Goal: Task Accomplishment & Management: Manage account settings

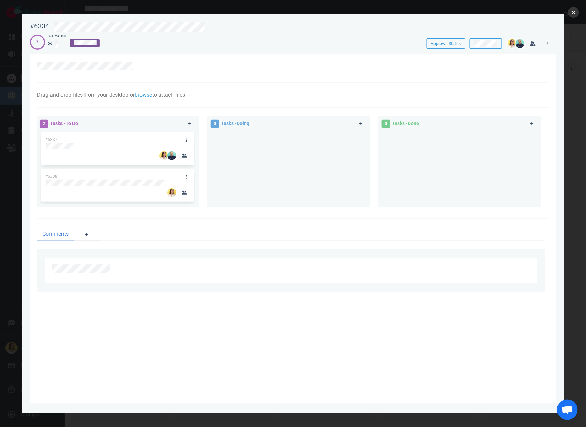
click at [570, 14] on button "close" at bounding box center [573, 12] width 11 height 11
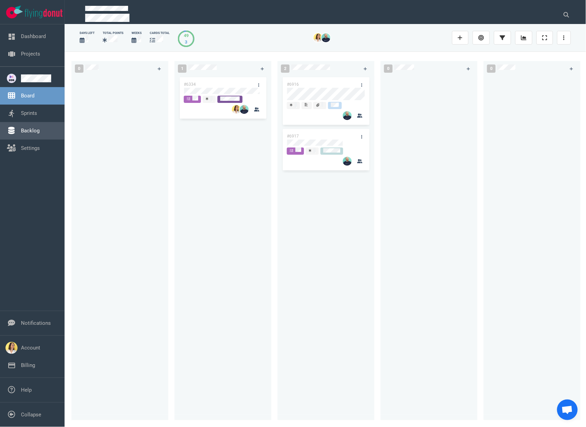
click at [22, 132] on link "Backlog" at bounding box center [30, 131] width 19 height 6
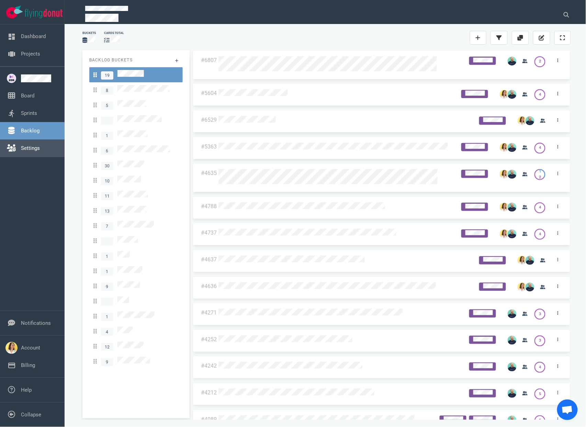
click at [37, 145] on link "Settings" at bounding box center [30, 148] width 19 height 6
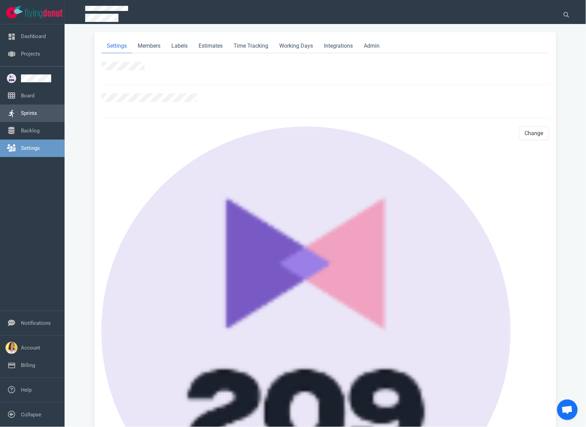
click at [37, 112] on link "Sprints" at bounding box center [29, 113] width 16 height 6
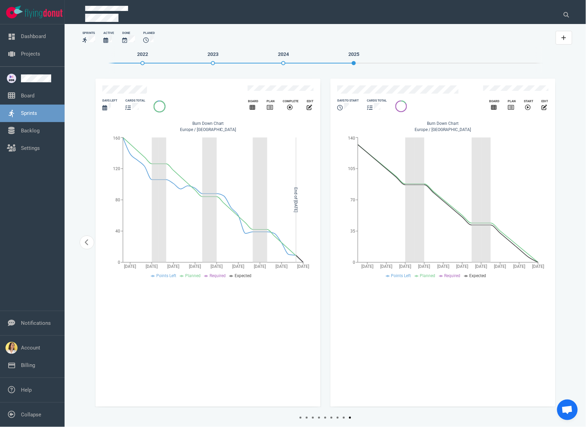
click at [361, 94] on div "days to start" at bounding box center [348, 105] width 30 height 22
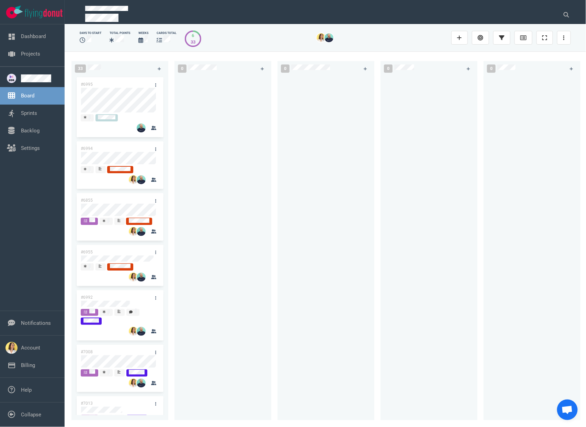
click at [246, 234] on div at bounding box center [222, 244] width 89 height 337
click at [357, 131] on div at bounding box center [325, 244] width 89 height 337
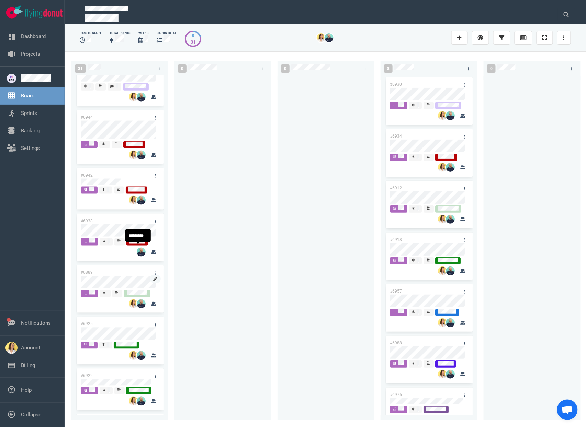
scroll to position [1238, 0]
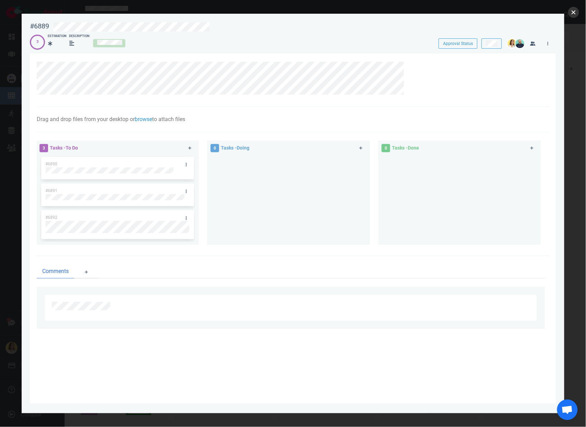
click at [574, 14] on button "close" at bounding box center [573, 12] width 11 height 11
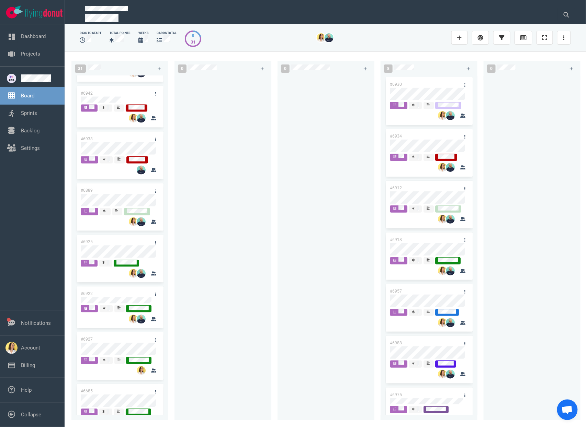
scroll to position [1216, 0]
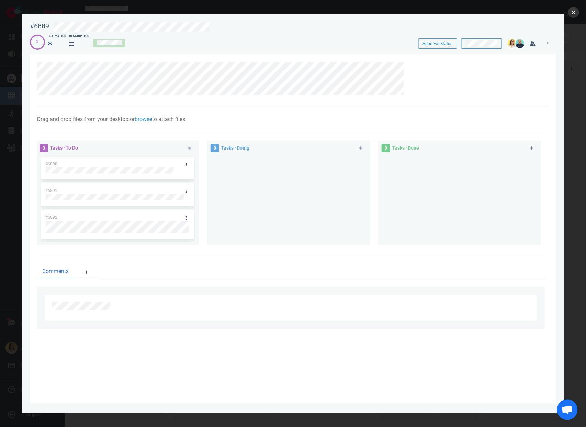
click at [575, 14] on button "close" at bounding box center [573, 12] width 11 height 11
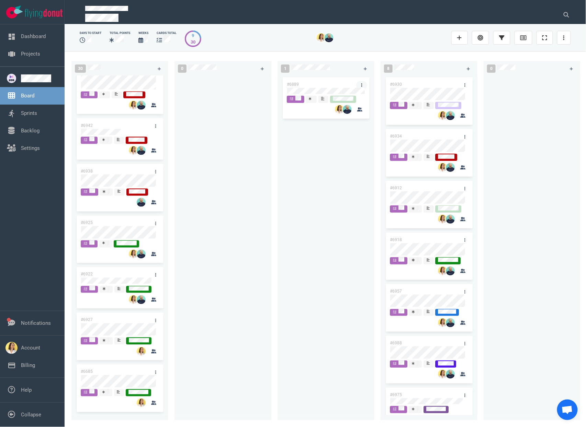
click at [365, 86] on link at bounding box center [361, 85] width 11 height 9
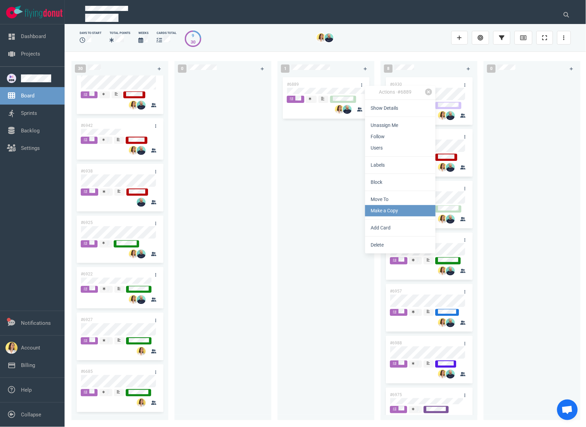
click at [372, 211] on link "Make a Copy" at bounding box center [400, 210] width 70 height 11
select select "sprint"
select select "after"
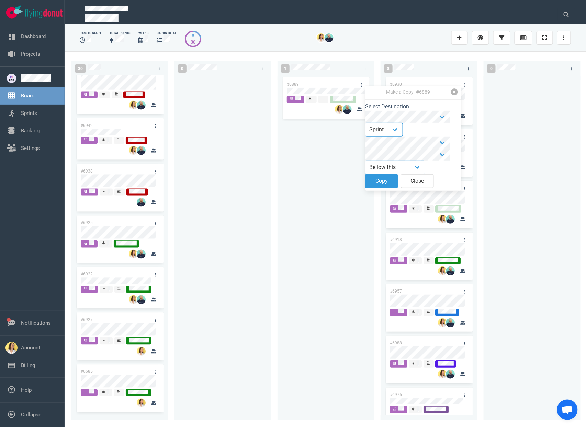
click at [452, 90] on link at bounding box center [454, 92] width 7 height 7
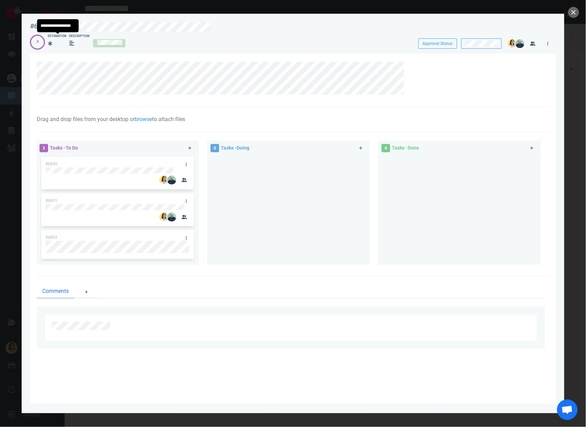
drag, startPoint x: 52, startPoint y: 46, endPoint x: 60, endPoint y: 51, distance: 9.4
click at [52, 46] on div at bounding box center [51, 43] width 7 height 8
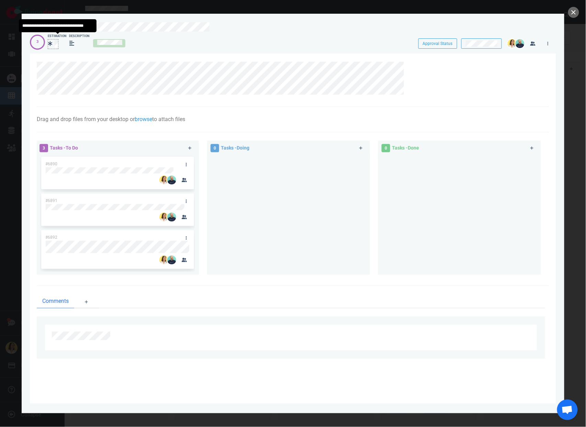
click at [51, 44] on icon at bounding box center [50, 43] width 4 height 5
click at [251, 158] on div at bounding box center [288, 212] width 154 height 114
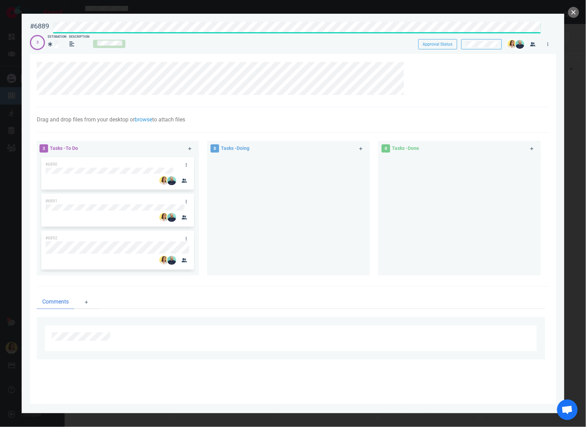
click at [233, 32] on div "#6889 Approval Status 3 Estimation Description Approval Status" at bounding box center [293, 33] width 526 height 31
click at [313, 209] on div at bounding box center [288, 213] width 154 height 114
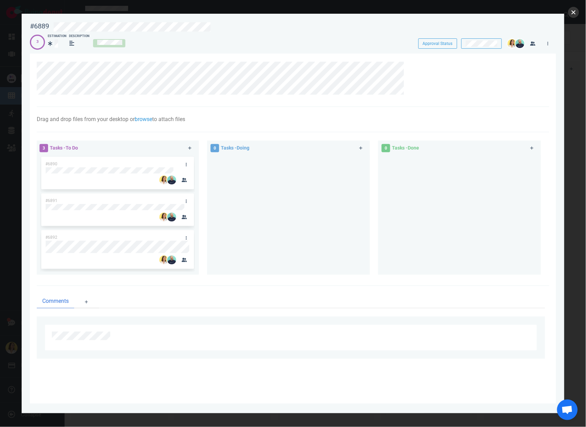
click at [570, 15] on button "close" at bounding box center [573, 12] width 11 height 11
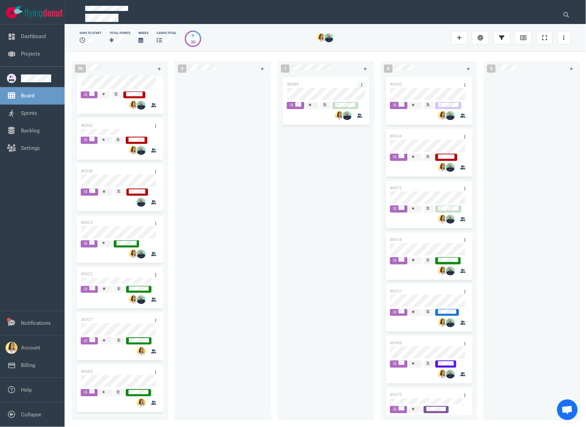
click at [358, 85] on link at bounding box center [361, 85] width 11 height 9
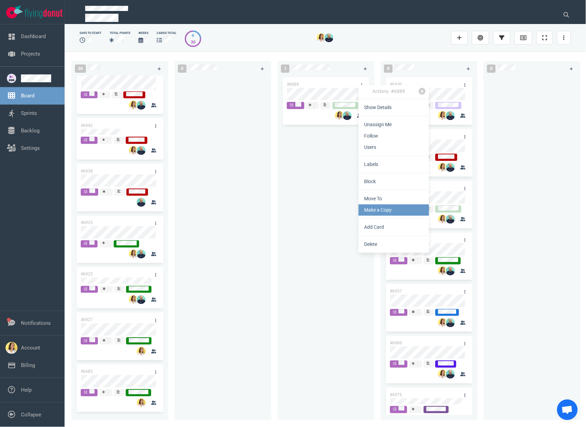
click at [366, 215] on link "Make a Copy" at bounding box center [393, 210] width 70 height 11
select select "sprint"
select select "after"
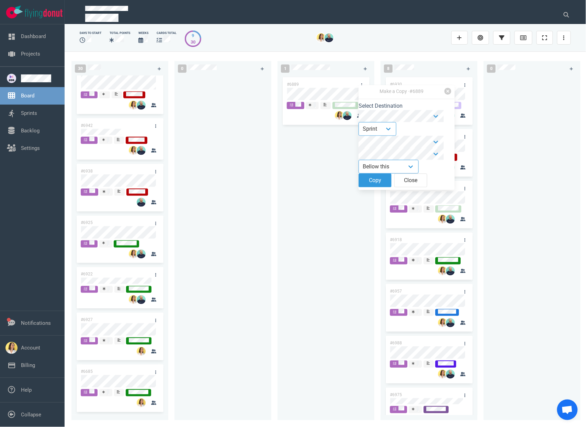
click at [377, 179] on form "Select Destination Backlog Sprint ⇒ Select Position Top Bottom Bellow this Copy…" at bounding box center [406, 146] width 96 height 88
click at [376, 186] on button "Copy" at bounding box center [374, 181] width 33 height 14
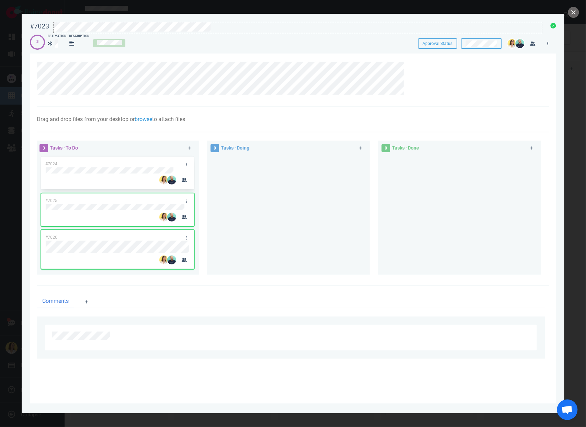
click at [241, 33] on div at bounding box center [298, 32] width 488 height 1
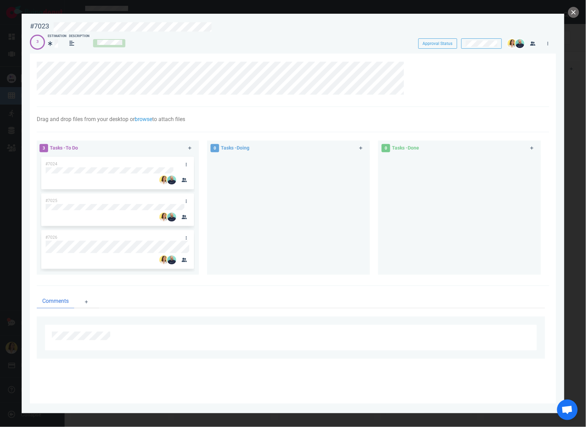
click at [47, 44] on div "3 Estimation Description" at bounding box center [218, 42] width 376 height 16
click at [577, 13] on button "close" at bounding box center [573, 12] width 11 height 11
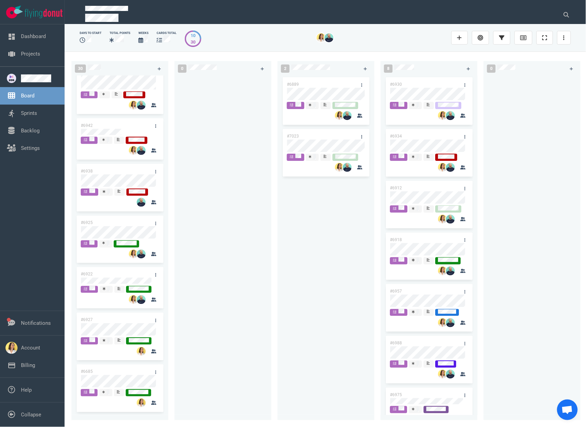
click at [305, 253] on div "#6889 #7023" at bounding box center [325, 244] width 89 height 337
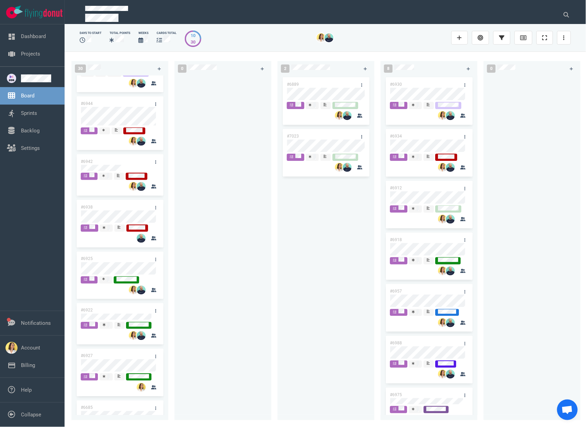
scroll to position [1216, 0]
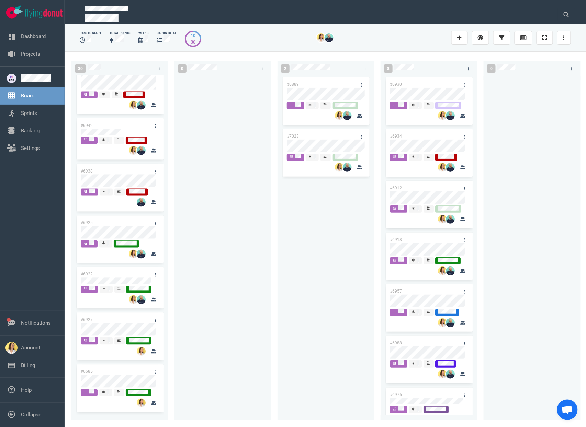
click at [215, 299] on div at bounding box center [222, 244] width 89 height 337
click at [522, 39] on icon at bounding box center [523, 37] width 6 height 5
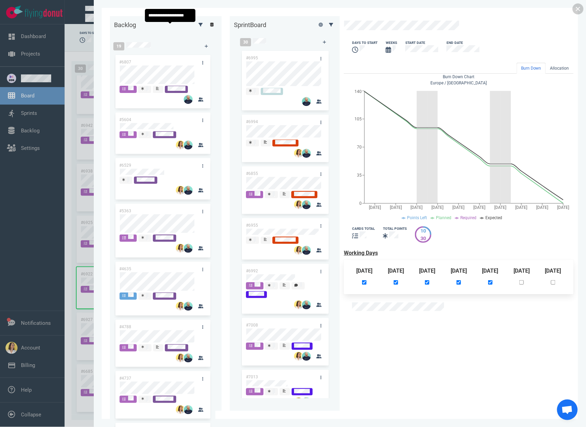
click at [210, 27] on icon at bounding box center [212, 25] width 4 height 4
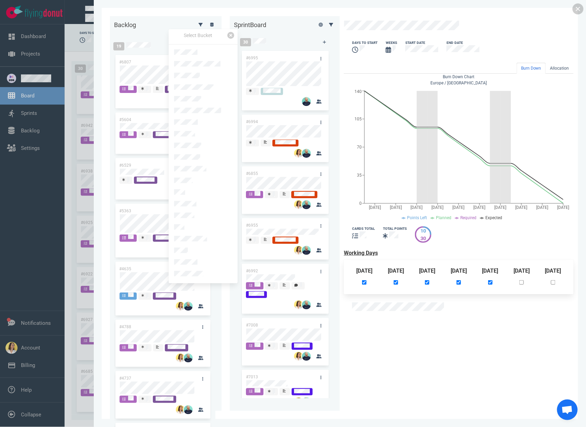
drag, startPoint x: 203, startPoint y: 153, endPoint x: 206, endPoint y: 151, distance: 3.5
click at [203, 153] on link at bounding box center [203, 158] width 69 height 12
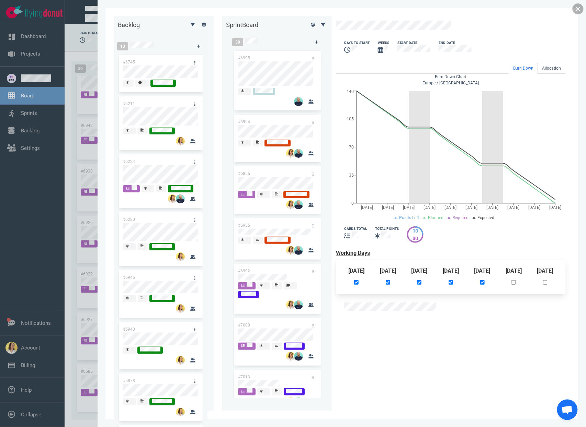
click at [579, 9] on link at bounding box center [577, 8] width 11 height 11
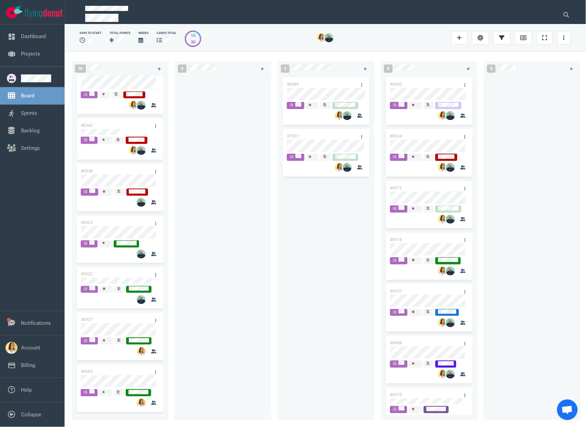
scroll to position [1164, 0]
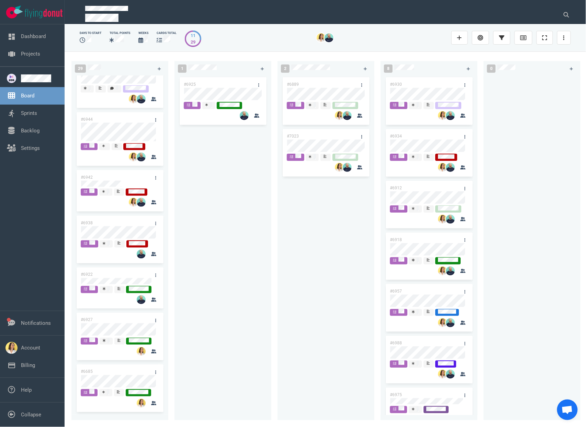
click at [332, 344] on div "#6889 #7023" at bounding box center [325, 244] width 89 height 337
click at [106, 338] on div at bounding box center [106, 340] width 7 height 5
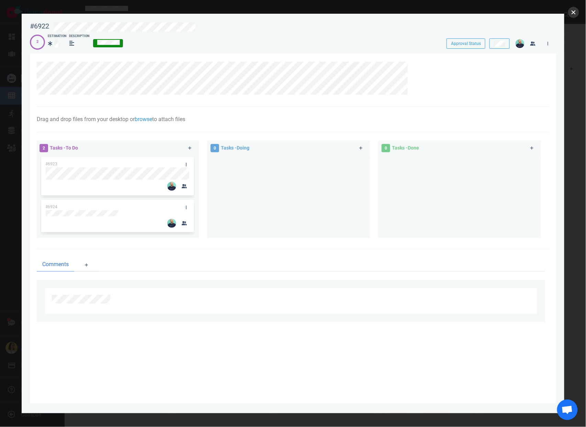
click at [572, 17] on button "close" at bounding box center [573, 12] width 11 height 11
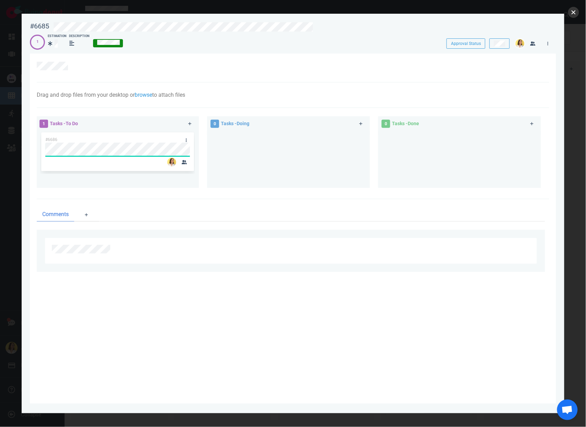
click at [572, 10] on button "close" at bounding box center [573, 12] width 11 height 11
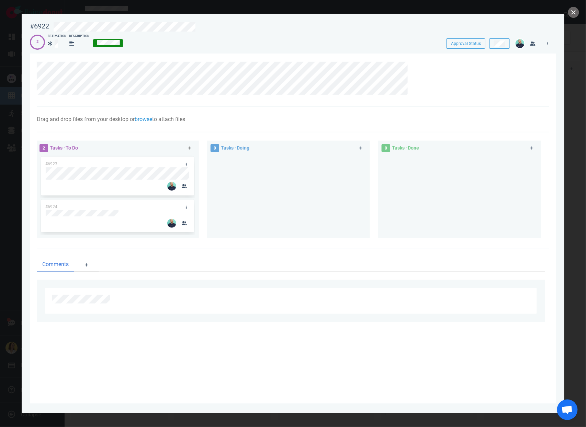
click at [193, 149] on link at bounding box center [189, 148] width 11 height 9
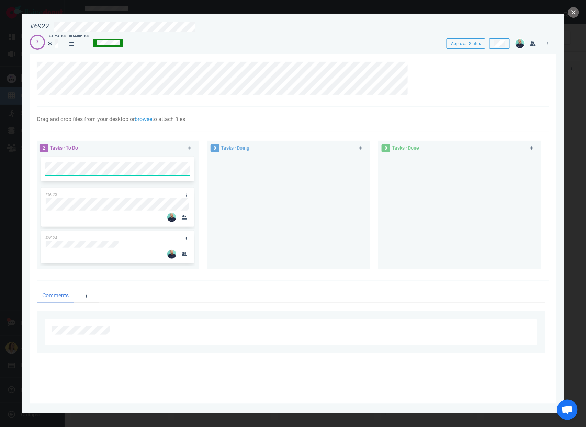
click at [265, 192] on div at bounding box center [288, 209] width 154 height 108
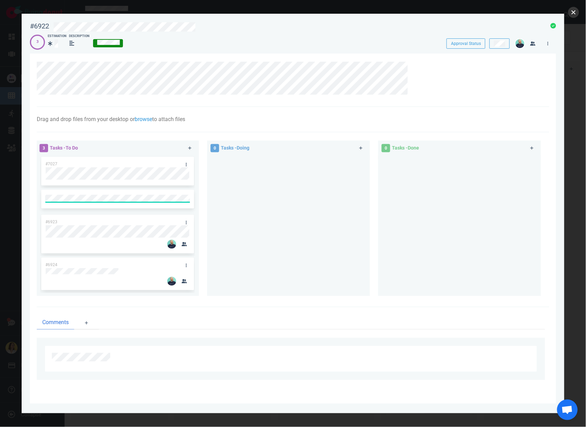
click at [574, 13] on button "close" at bounding box center [573, 12] width 11 height 11
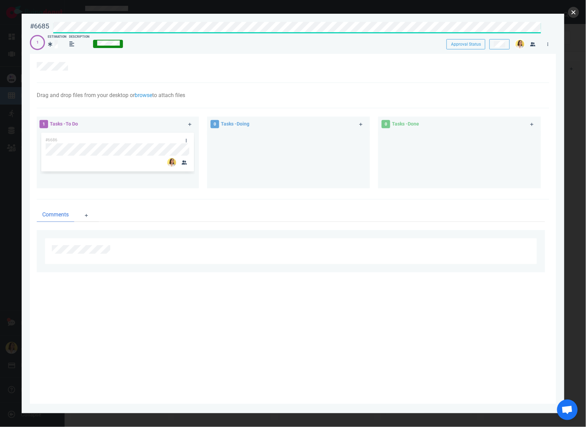
click at [572, 10] on button "close" at bounding box center [573, 12] width 11 height 11
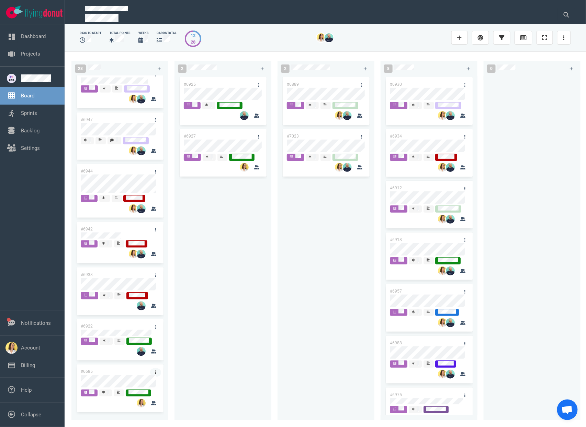
click at [152, 369] on link at bounding box center [155, 373] width 11 height 9
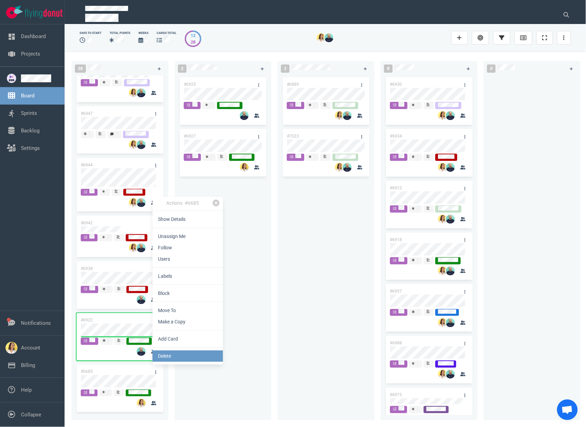
click at [186, 358] on link "Delete" at bounding box center [187, 356] width 70 height 11
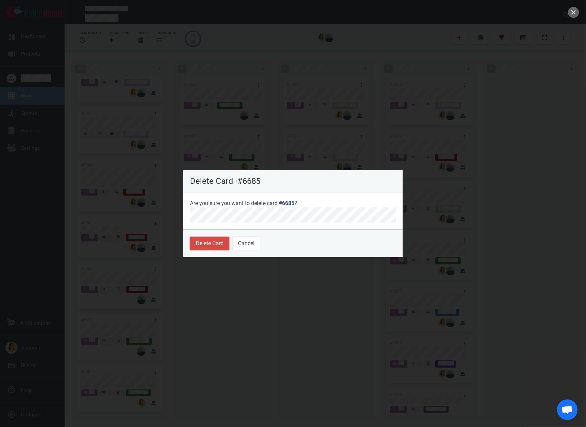
click at [227, 245] on button "Delete Card" at bounding box center [209, 244] width 39 height 14
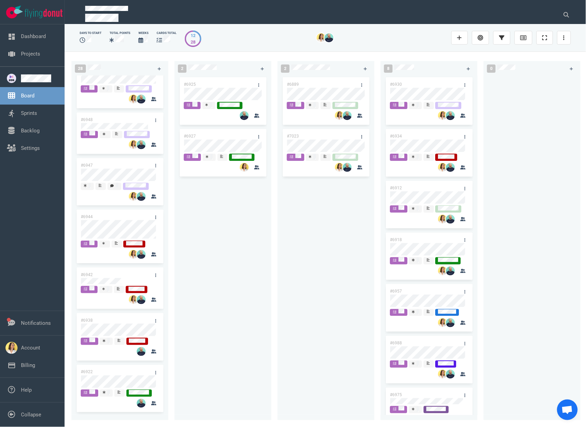
scroll to position [1066, 0]
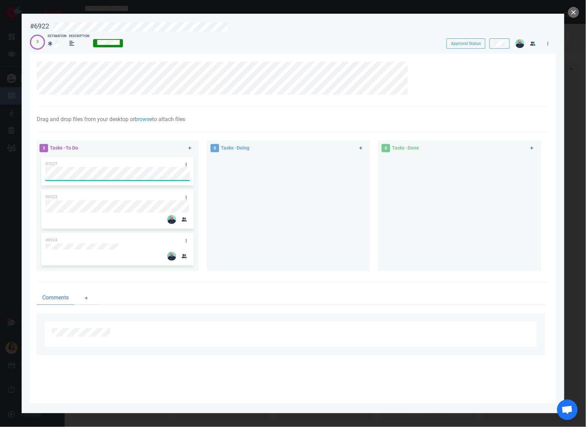
click at [311, 219] on div at bounding box center [288, 210] width 154 height 111
click at [186, 163] on icon at bounding box center [186, 165] width 1 height 4
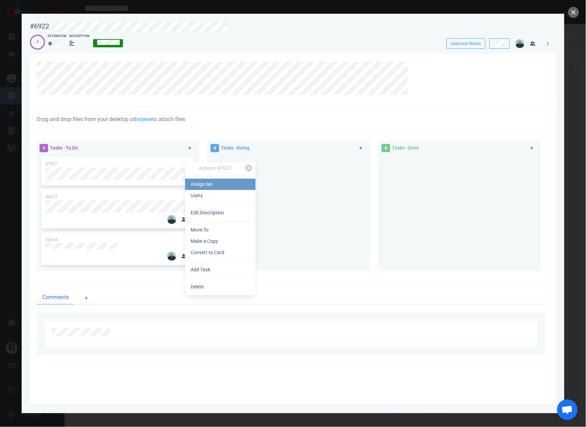
click at [195, 184] on link "Assign Me" at bounding box center [220, 184] width 70 height 11
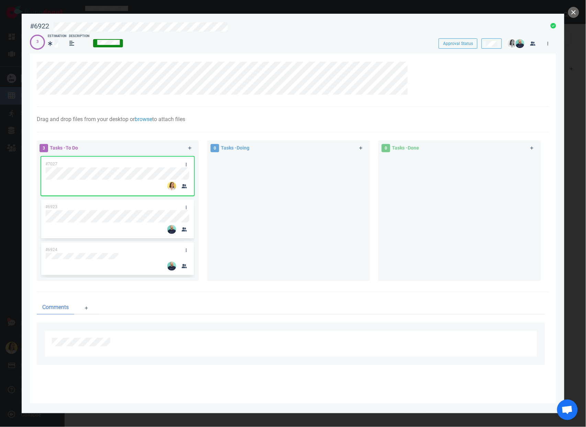
click at [306, 207] on div at bounding box center [288, 215] width 154 height 120
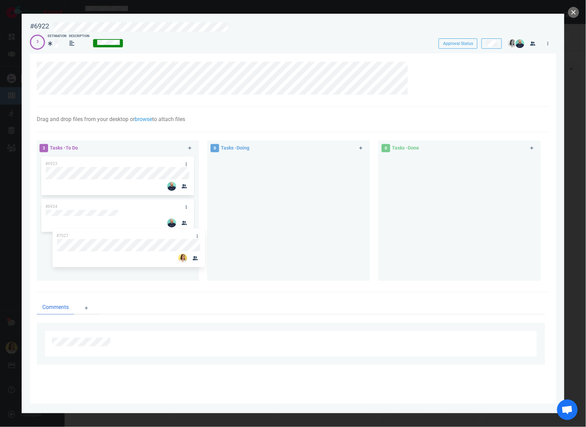
drag, startPoint x: 159, startPoint y: 162, endPoint x: 170, endPoint y: 239, distance: 78.0
click at [170, 239] on div "#7027 #6923 #6924 #7027" at bounding box center [117, 215] width 154 height 120
click at [293, 243] on div at bounding box center [288, 215] width 154 height 120
click at [576, 12] on button "close" at bounding box center [573, 12] width 11 height 11
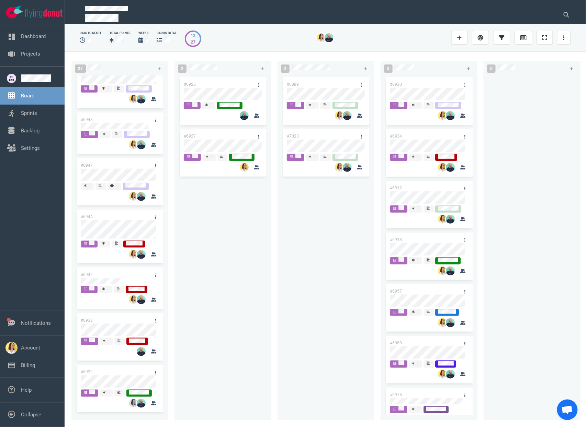
click at [222, 294] on div "#6925 #6927" at bounding box center [222, 244] width 89 height 337
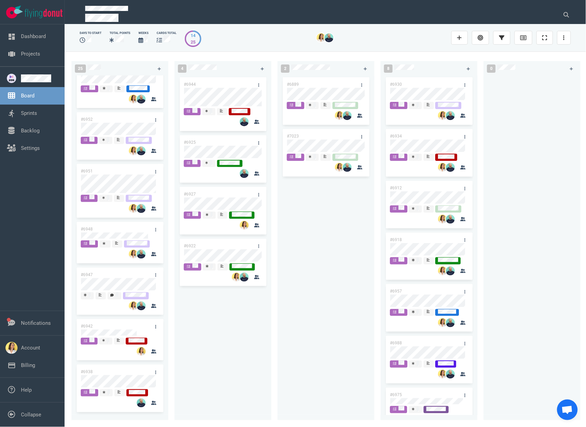
scroll to position [910, 0]
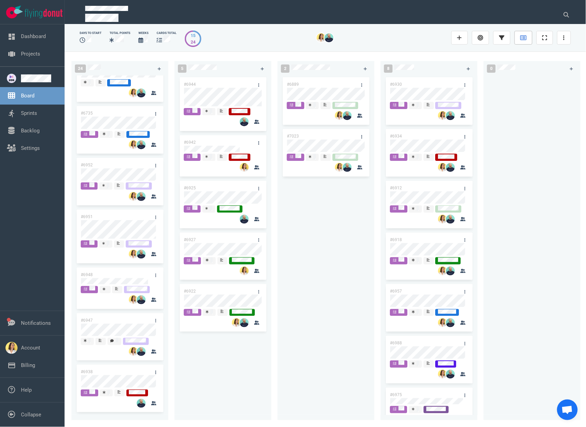
click at [527, 39] on link at bounding box center [523, 38] width 18 height 14
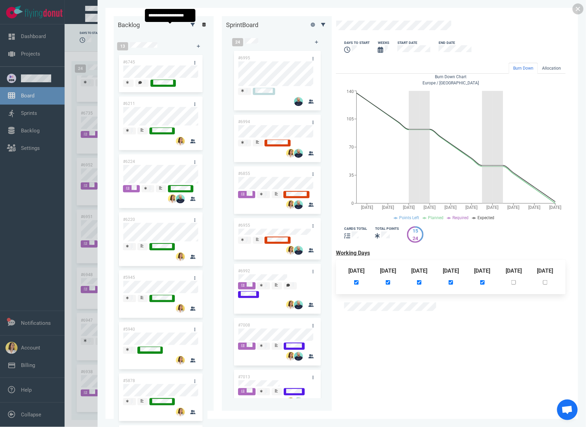
click at [198, 27] on link at bounding box center [203, 24] width 11 height 9
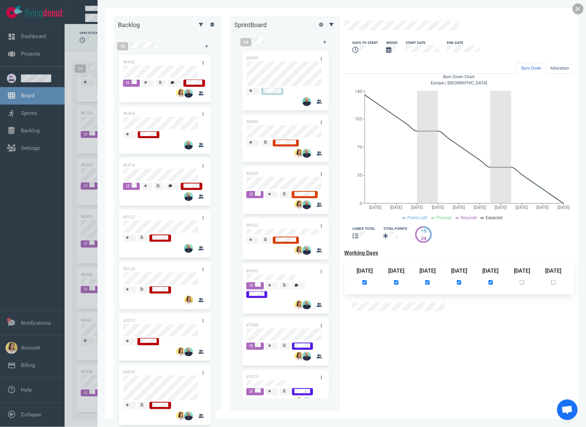
click at [576, 5] on link at bounding box center [577, 8] width 11 height 11
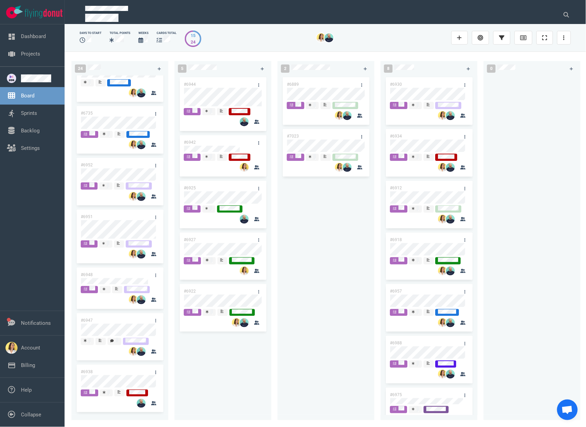
click at [317, 261] on div "#6889 #7023" at bounding box center [325, 244] width 89 height 337
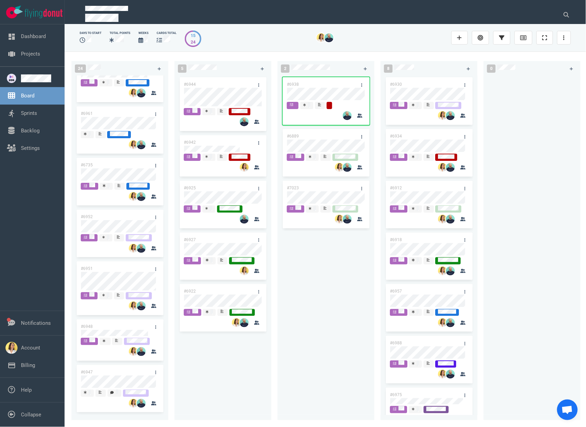
scroll to position [858, 0]
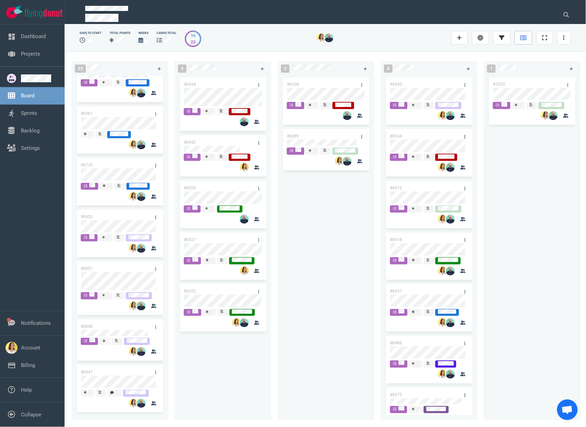
click at [522, 39] on icon at bounding box center [523, 37] width 6 height 5
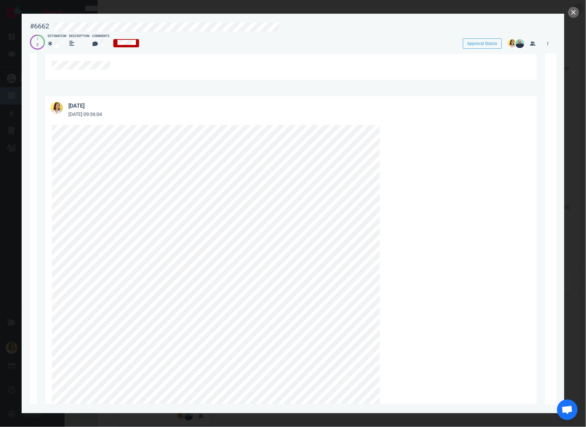
scroll to position [213, 0]
click at [573, 12] on button "close" at bounding box center [573, 12] width 11 height 11
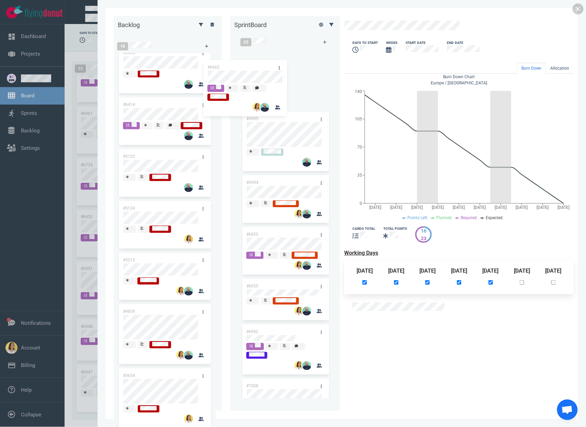
click at [252, 71] on div "Backlog 10 #6662 #6484 #6414 #5122 #5124 #5213 #4859 #3654 #3278 #3351 #6662 Sp…" at bounding box center [342, 213] width 456 height 395
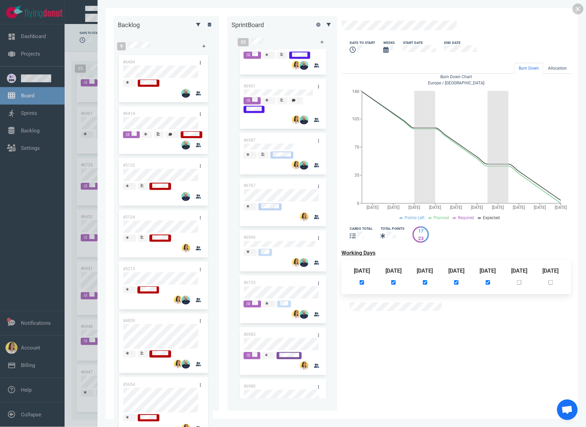
scroll to position [575, 0]
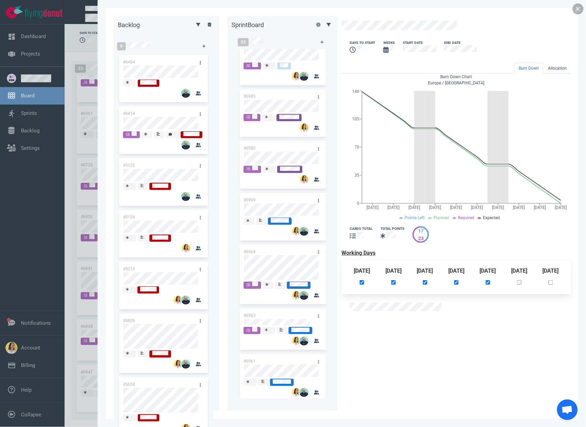
click at [577, 10] on link at bounding box center [577, 8] width 11 height 11
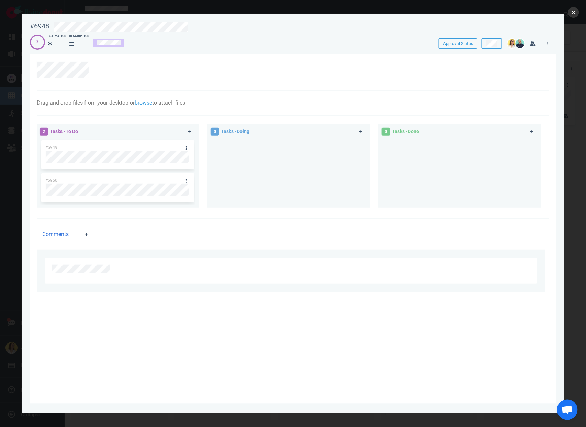
click at [578, 11] on button "close" at bounding box center [573, 12] width 11 height 11
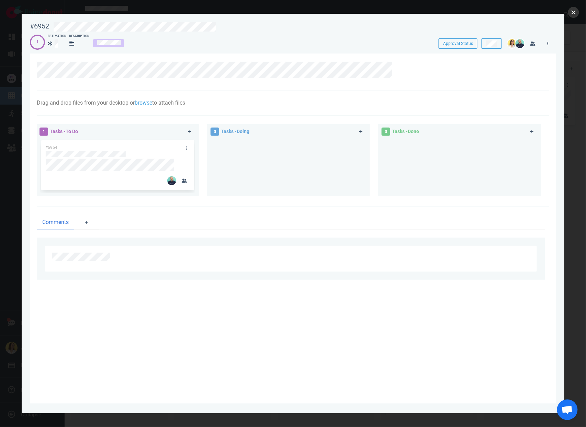
click at [572, 16] on button "close" at bounding box center [573, 12] width 11 height 11
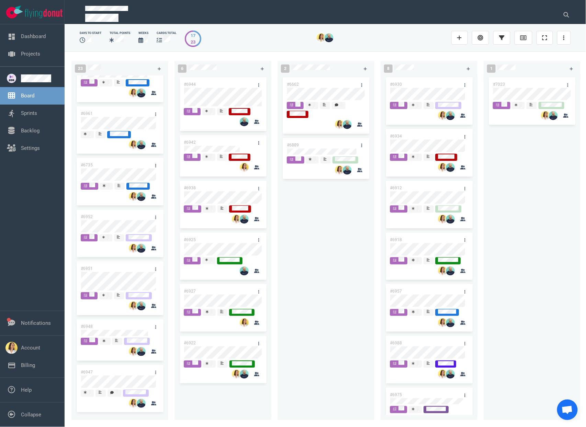
drag, startPoint x: 309, startPoint y: 234, endPoint x: 303, endPoint y: 227, distance: 9.3
click at [309, 234] on div "#6662 #6889" at bounding box center [325, 244] width 89 height 337
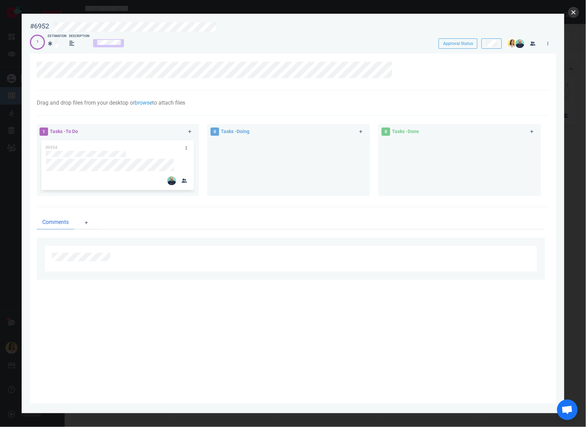
click at [575, 14] on button "close" at bounding box center [573, 12] width 11 height 11
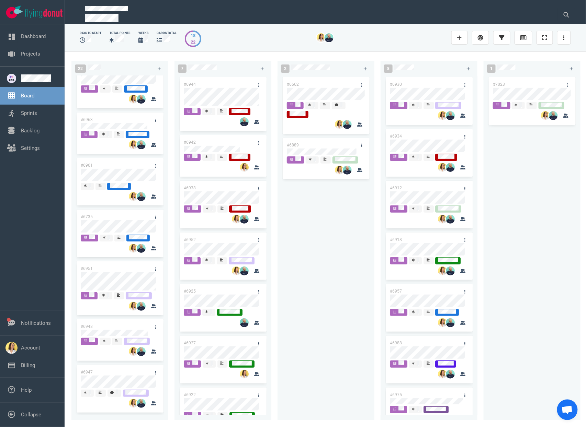
scroll to position [27, 0]
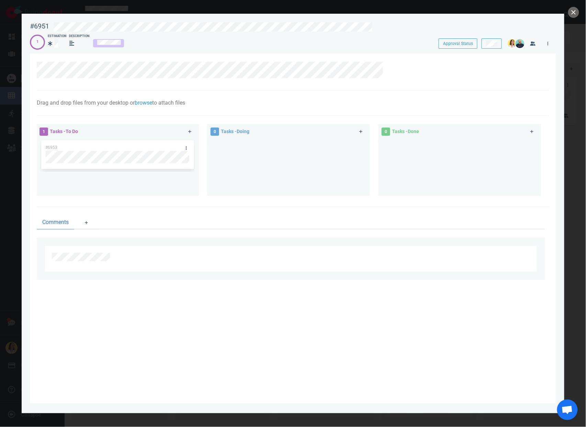
click at [277, 167] on div at bounding box center [288, 164] width 154 height 51
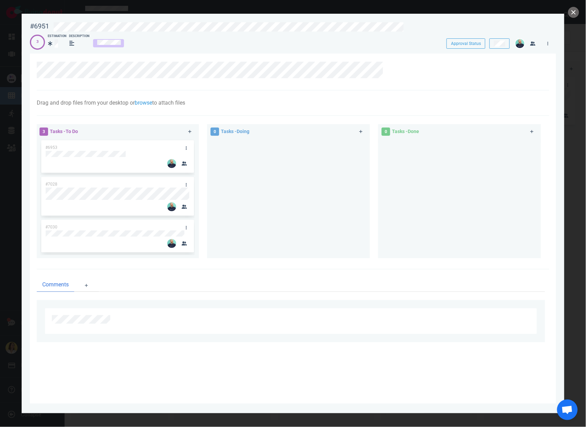
scroll to position [748, 0]
click at [576, 10] on button "close" at bounding box center [573, 12] width 11 height 11
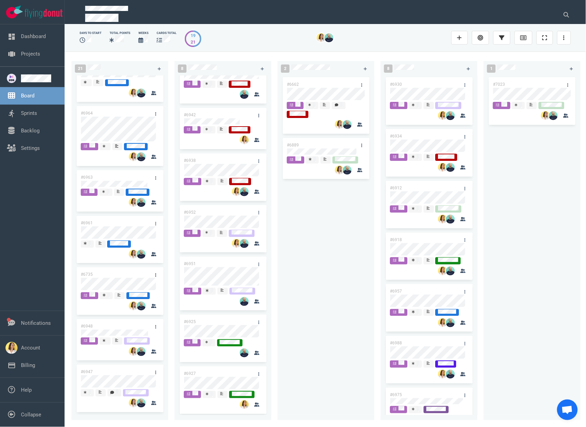
click at [323, 259] on div "#6662 #6889" at bounding box center [325, 244] width 89 height 337
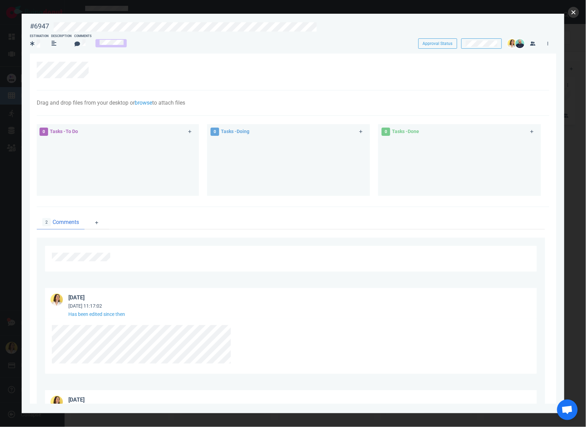
click at [574, 13] on button "close" at bounding box center [573, 12] width 11 height 11
click at [574, 13] on button at bounding box center [565, 15] width 17 height 14
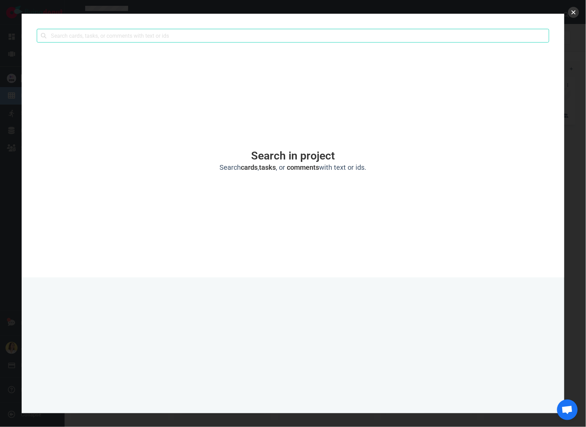
click at [575, 15] on button "close" at bounding box center [573, 12] width 11 height 11
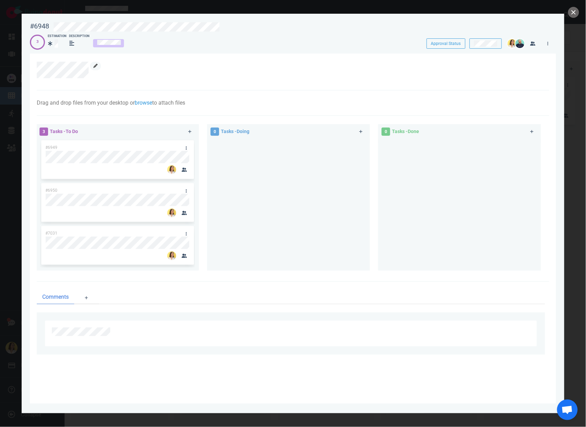
click at [97, 67] on icon at bounding box center [95, 66] width 4 height 4
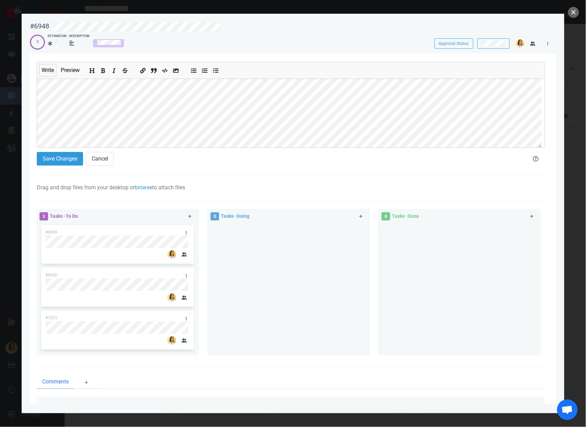
click at [56, 167] on section "Save Changes Cancel" at bounding box center [278, 160] width 482 height 16
click at [57, 160] on button "Save Changes" at bounding box center [60, 159] width 46 height 14
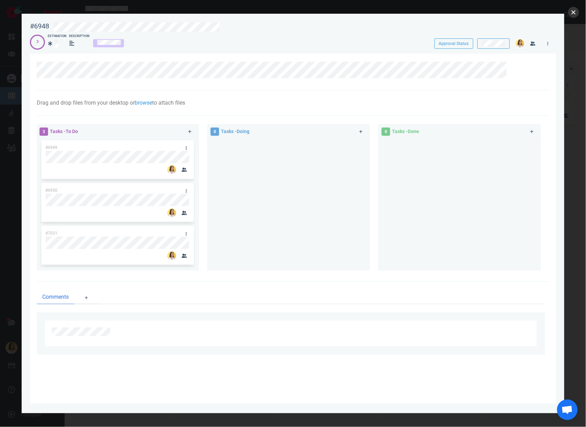
click at [571, 13] on button "close" at bounding box center [573, 12] width 11 height 11
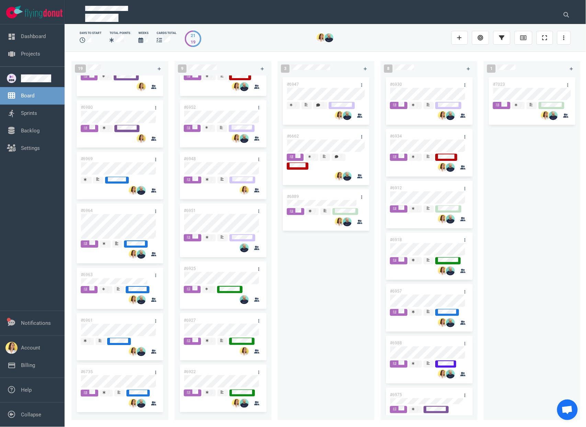
scroll to position [650, 0]
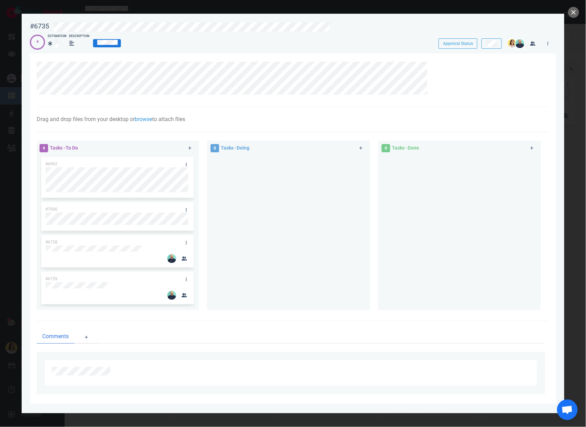
click at [286, 222] on div at bounding box center [288, 230] width 154 height 150
click at [289, 263] on div at bounding box center [288, 230] width 154 height 150
click at [276, 220] on div at bounding box center [288, 230] width 154 height 150
click at [575, 10] on button "close" at bounding box center [573, 12] width 11 height 11
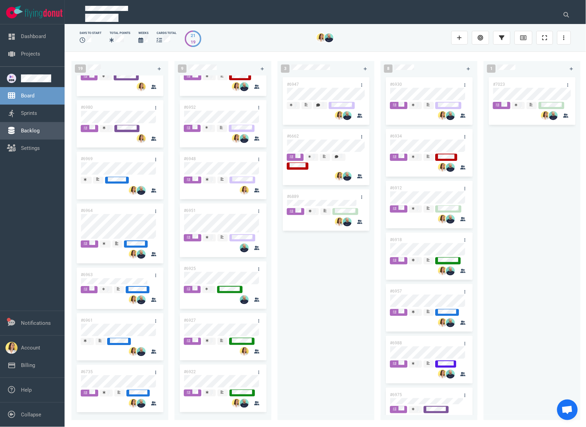
click at [36, 129] on link "Backlog" at bounding box center [30, 131] width 19 height 6
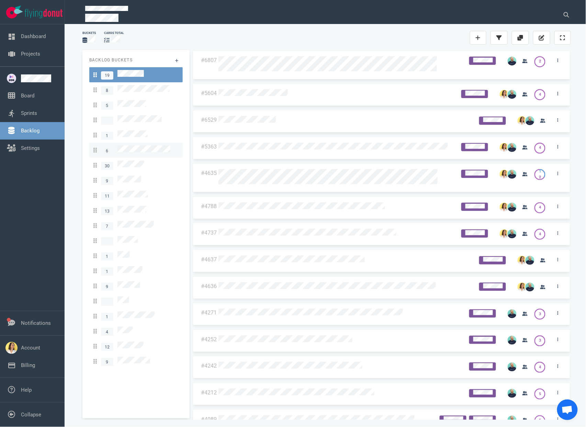
click at [141, 147] on link "6" at bounding box center [135, 150] width 93 height 15
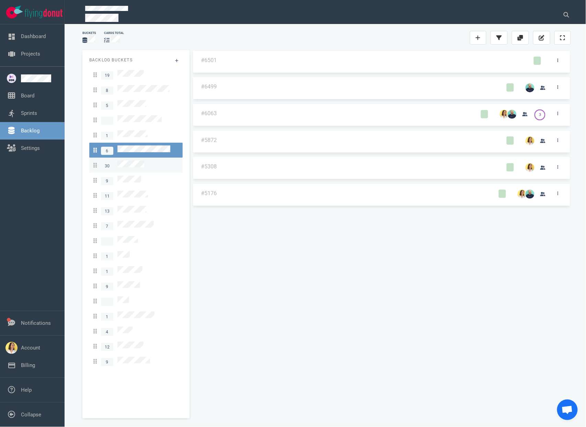
click at [138, 161] on span "30" at bounding box center [118, 166] width 51 height 10
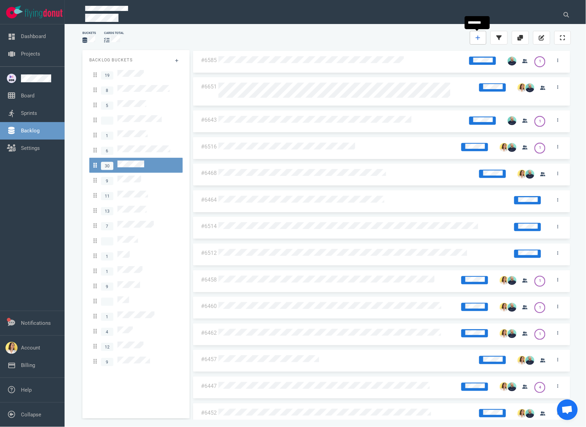
click at [480, 36] on link at bounding box center [478, 38] width 16 height 14
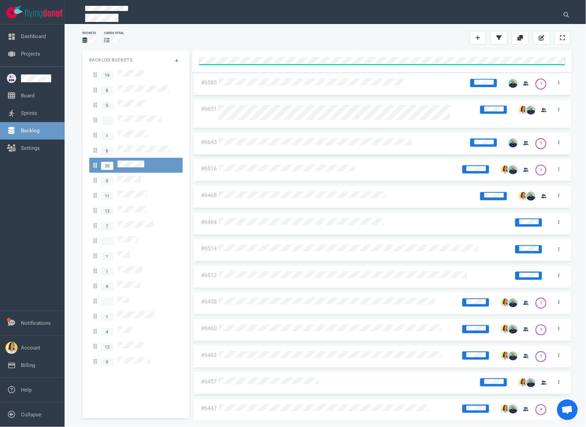
click at [37, 134] on link "Backlog" at bounding box center [30, 131] width 19 height 6
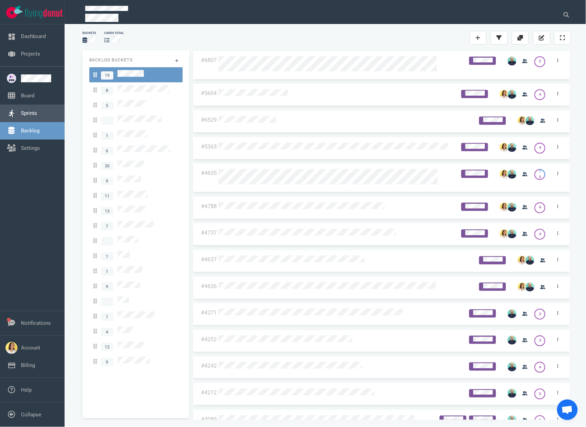
click at [37, 114] on link "Sprints" at bounding box center [29, 113] width 16 height 6
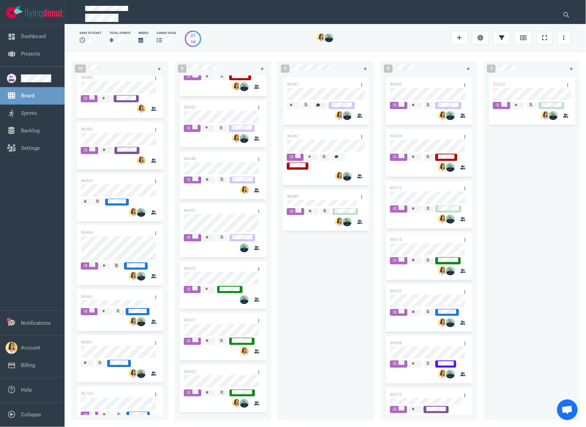
scroll to position [650, 0]
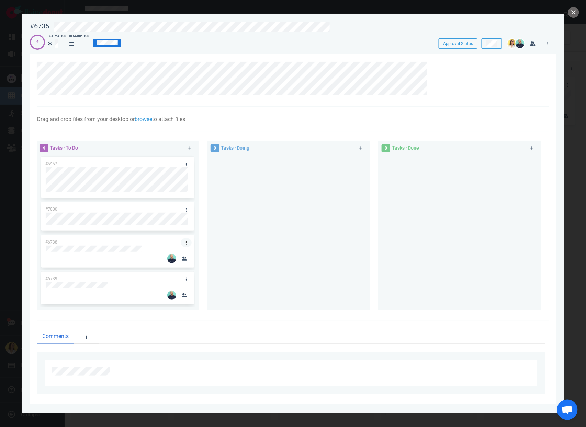
click at [183, 243] on link at bounding box center [186, 243] width 11 height 9
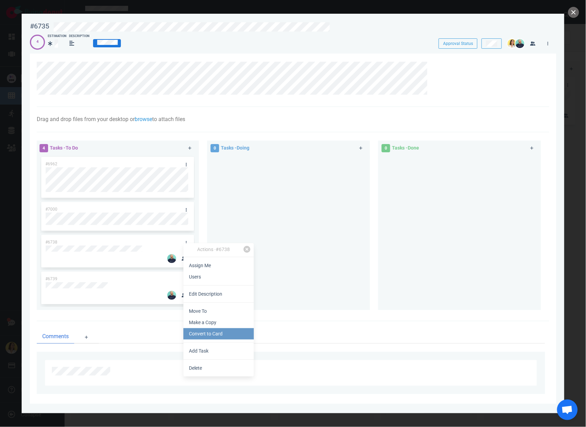
click at [207, 331] on link "Convert to Card" at bounding box center [218, 333] width 70 height 11
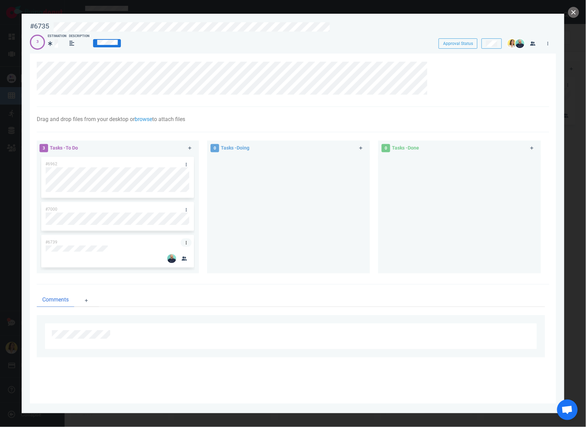
click at [186, 243] on icon at bounding box center [186, 243] width 1 height 4
click at [216, 335] on link "Convert to Card" at bounding box center [221, 333] width 70 height 11
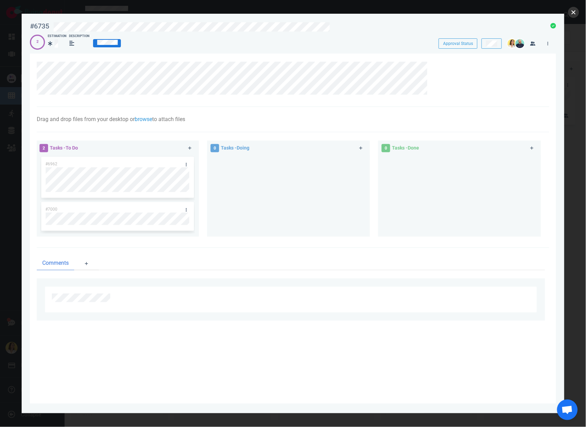
click at [573, 15] on button "close" at bounding box center [573, 12] width 11 height 11
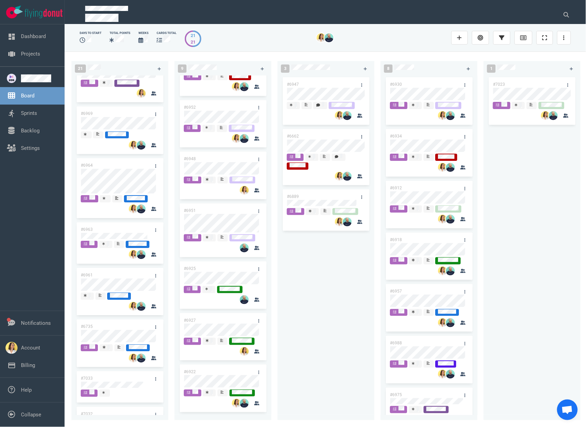
scroll to position [728, 0]
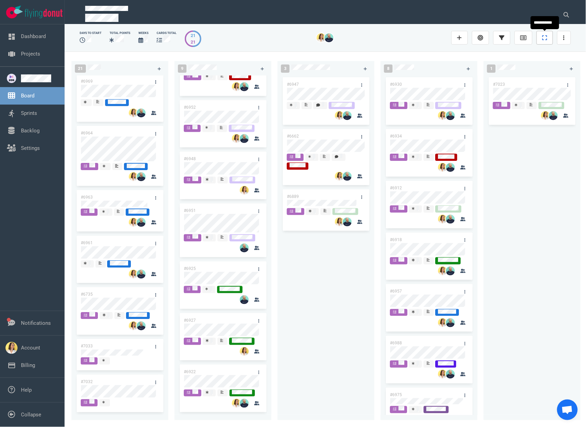
click at [540, 42] on link at bounding box center [544, 38] width 16 height 14
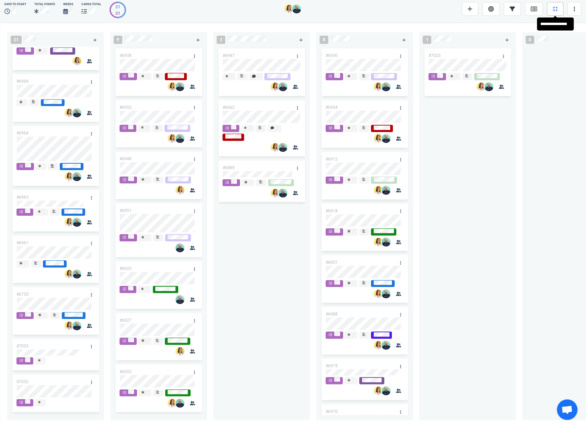
click at [552, 2] on link at bounding box center [555, 9] width 16 height 14
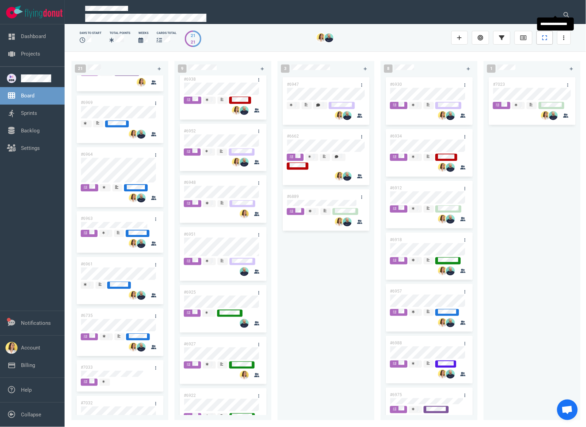
scroll to position [138, 0]
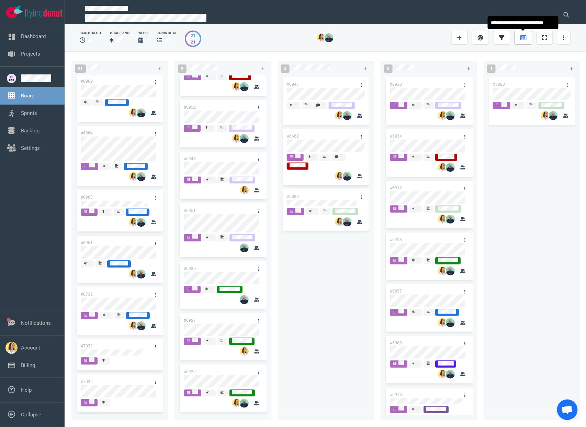
click at [529, 38] on link at bounding box center [523, 38] width 18 height 14
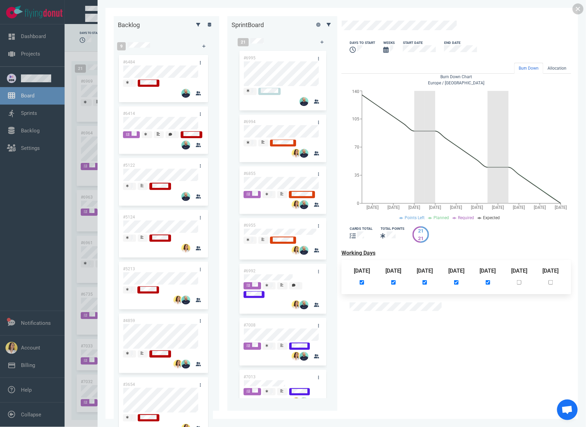
click at [189, 26] on div at bounding box center [204, 25] width 30 height 18
click at [204, 28] on link at bounding box center [209, 24] width 11 height 9
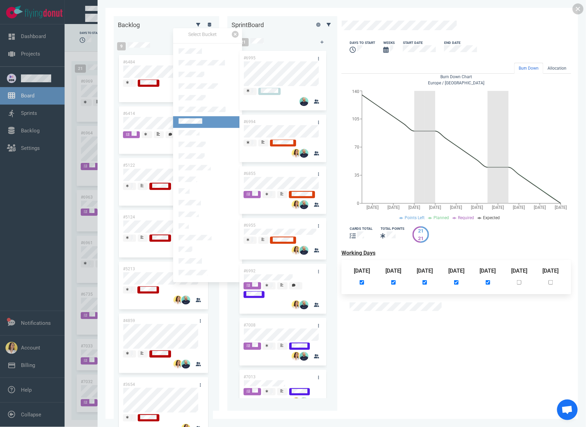
click at [211, 118] on link at bounding box center [207, 122] width 69 height 12
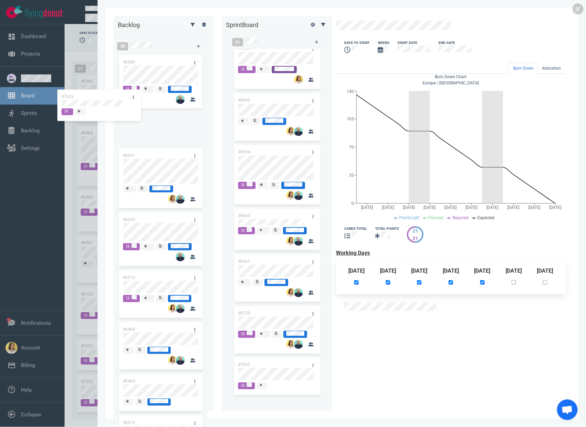
scroll to position [680, 0]
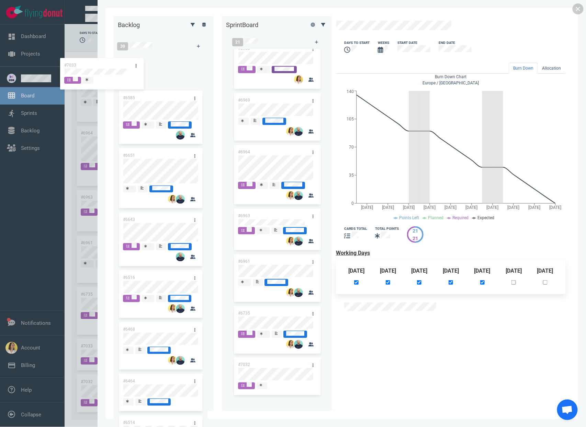
click at [114, 71] on div "Backlog 30 #6585 #6651 #6643 #6516 #6468 #6464 #6514 #6512 #6458 #6460 #6462 #6…" at bounding box center [342, 213] width 456 height 395
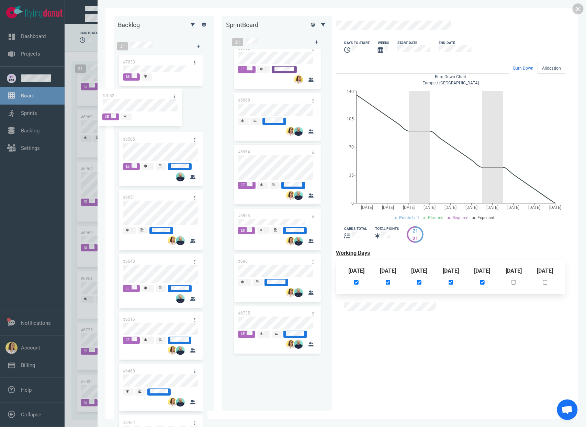
click at [136, 105] on div "Backlog 31 #7033 #6585 #6651 #6643 #6516 #6468 #6464 #6514 #6512 #6458 #6460 #6…" at bounding box center [342, 213] width 456 height 395
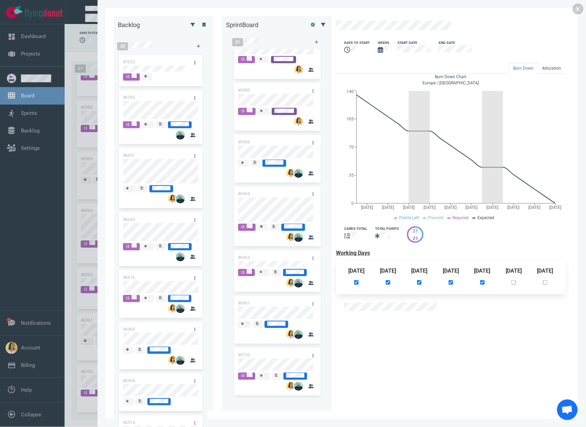
scroll to position [637, 0]
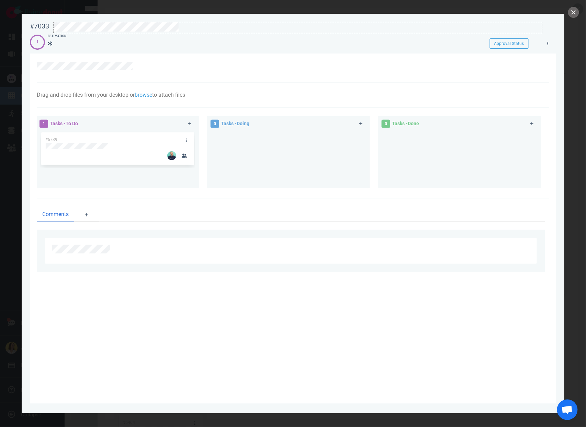
click at [210, 22] on div at bounding box center [297, 27] width 489 height 11
click at [549, 47] on link at bounding box center [547, 43] width 11 height 9
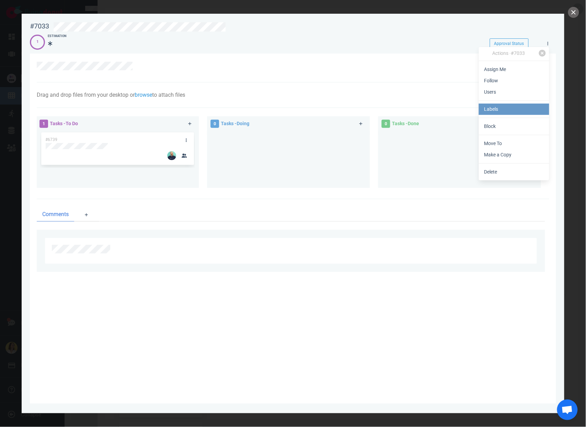
click at [538, 109] on link "Labels" at bounding box center [513, 109] width 70 height 11
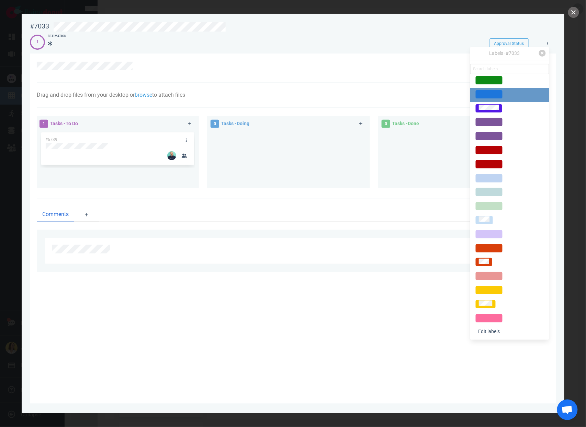
click at [502, 99] on span at bounding box center [488, 94] width 27 height 8
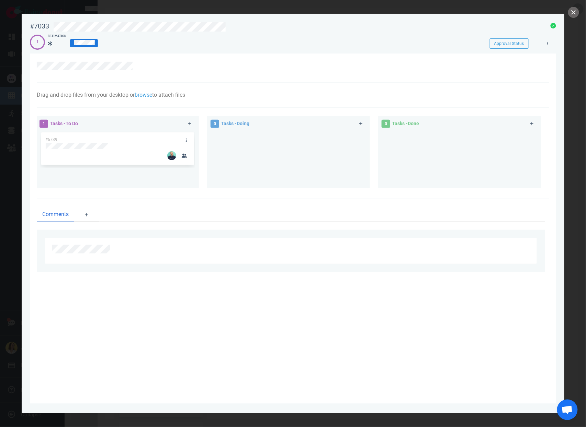
click at [337, 54] on div at bounding box center [293, 68] width 512 height 29
click at [571, 14] on button "close" at bounding box center [573, 12] width 11 height 11
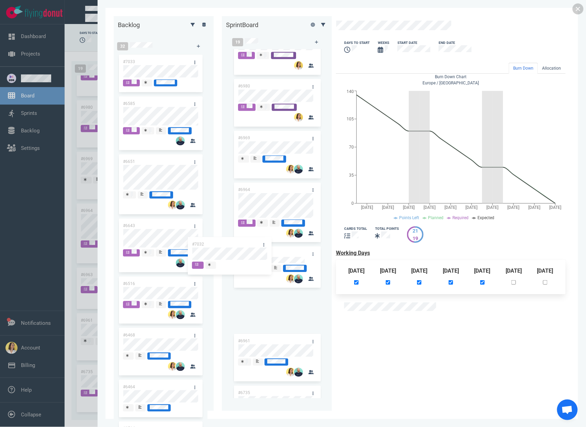
scroll to position [680, 0]
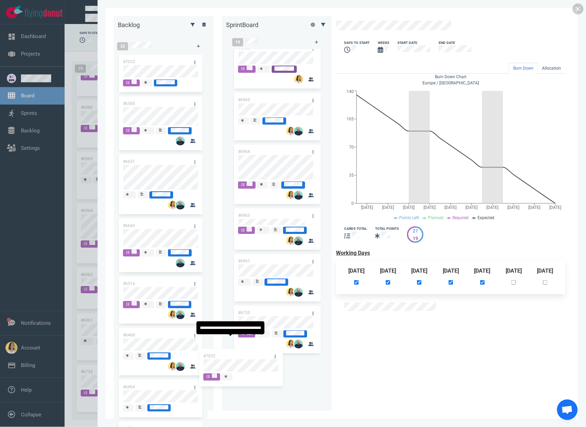
drag, startPoint x: 123, startPoint y: 65, endPoint x: 234, endPoint y: 359, distance: 314.9
click at [234, 359] on div "Backlog 32 #7032 #7033 #6585 #6651 #6643 #6516 #6468 #6464 #6514 #6512 #6458 #6…" at bounding box center [342, 213] width 456 height 395
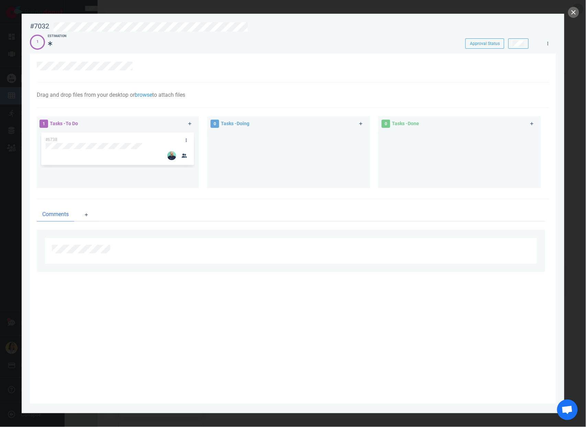
click at [561, 44] on section "#7032 Approval Status 1 Estimation Approval Status Drag and drop files from you…" at bounding box center [293, 211] width 542 height 394
click at [551, 43] on link at bounding box center [547, 43] width 11 height 9
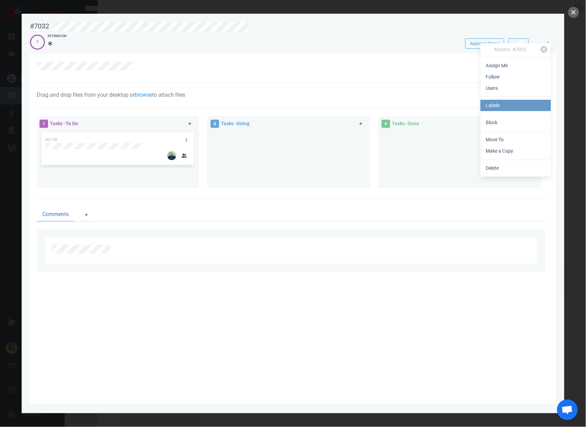
click at [522, 108] on link "Labels" at bounding box center [515, 105] width 70 height 11
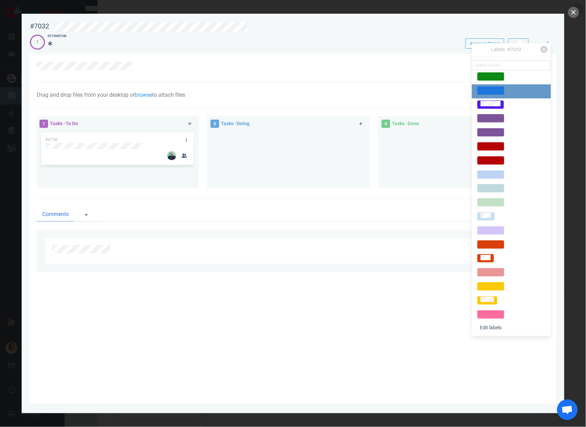
click at [499, 95] on span at bounding box center [490, 90] width 27 height 8
click at [358, 65] on div at bounding box center [289, 66] width 505 height 9
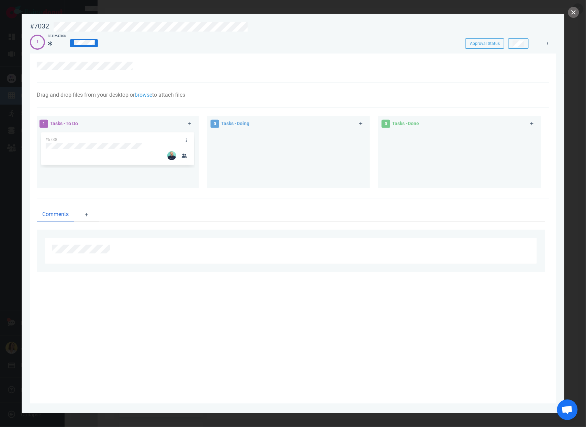
click at [551, 39] on div at bounding box center [545, 41] width 15 height 13
click at [547, 47] on link at bounding box center [547, 43] width 11 height 9
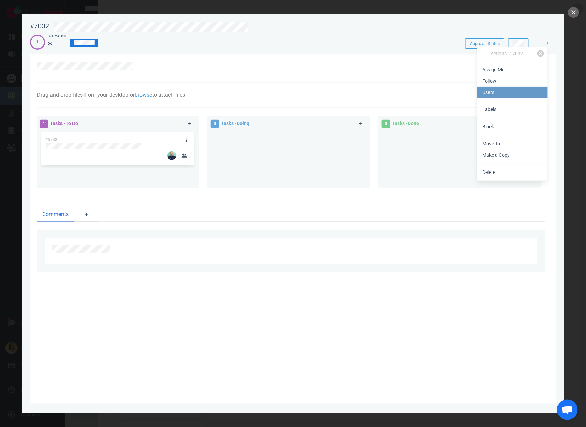
click at [493, 91] on link "Users" at bounding box center [512, 92] width 70 height 11
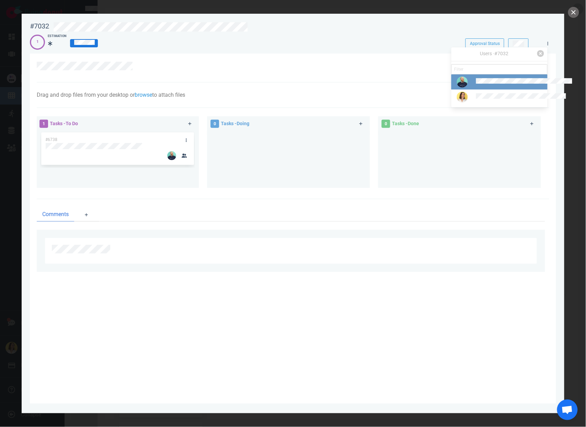
click at [486, 90] on link at bounding box center [499, 81] width 96 height 15
click at [485, 99] on button "Assign" at bounding box center [483, 101] width 22 height 10
click at [569, 15] on button "close" at bounding box center [573, 12] width 11 height 11
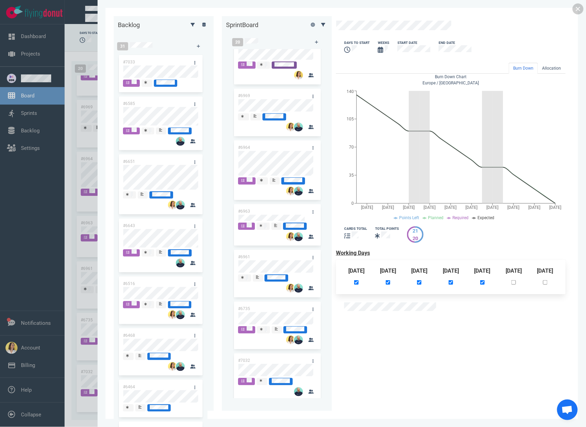
scroll to position [363, 0]
click at [578, 10] on link at bounding box center [577, 8] width 11 height 11
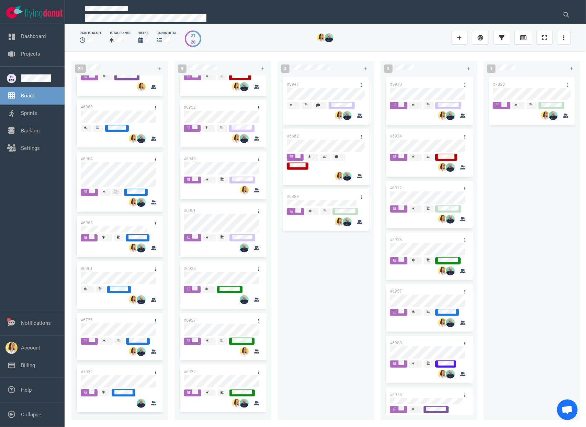
click at [128, 325] on div "#6995 #6994 #6855 #6955 #6992 #7008 #7013 #6901 #6987 #6767 #6996 #6755 #6985 #…" at bounding box center [119, 245] width 97 height 339
click at [128, 324] on div "#6995 #6994 #6855 #6955 #6992 #7008 #7013 #6901 #6987 #6767 #6996 #6755 #6985 #…" at bounding box center [119, 245] width 97 height 339
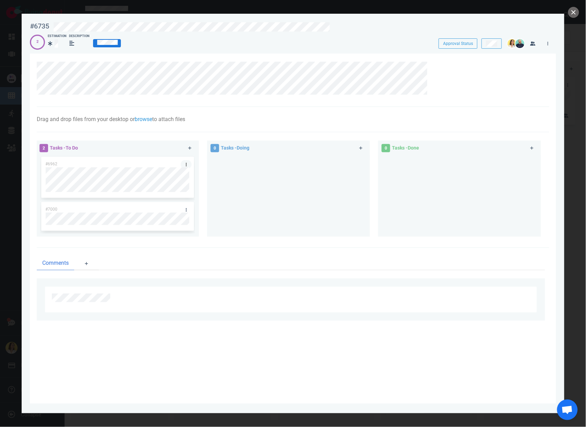
click at [186, 163] on icon at bounding box center [186, 165] width 1 height 4
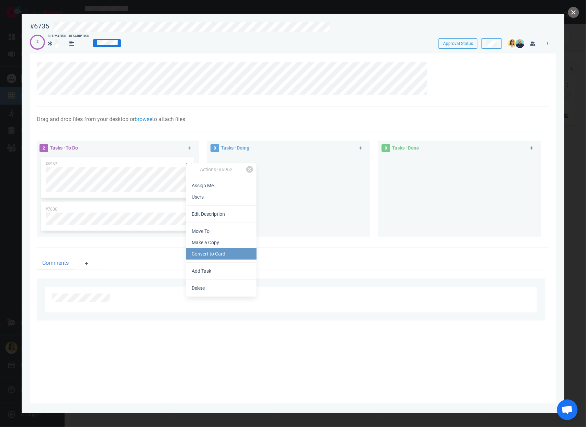
click at [197, 256] on link "Convert to Card" at bounding box center [221, 254] width 70 height 11
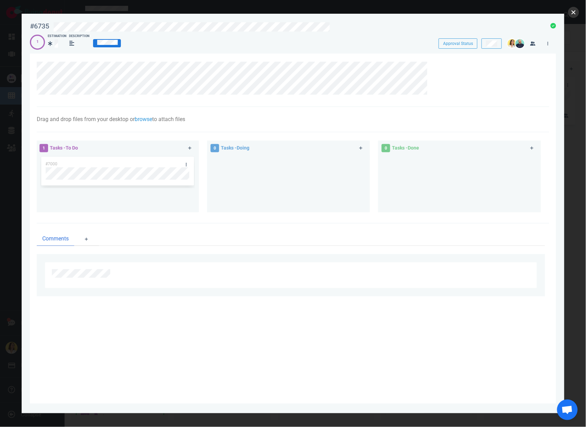
click at [572, 9] on button "close" at bounding box center [573, 12] width 11 height 11
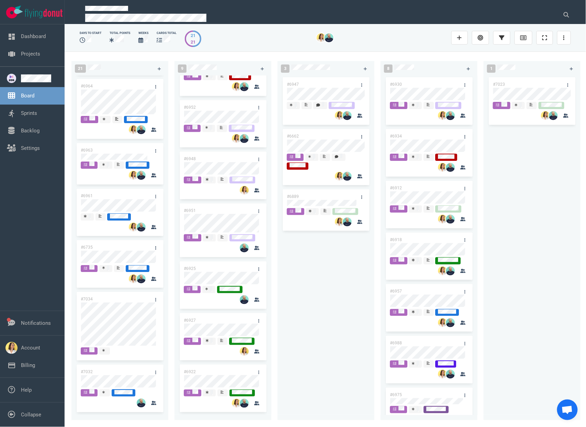
scroll to position [775, 0]
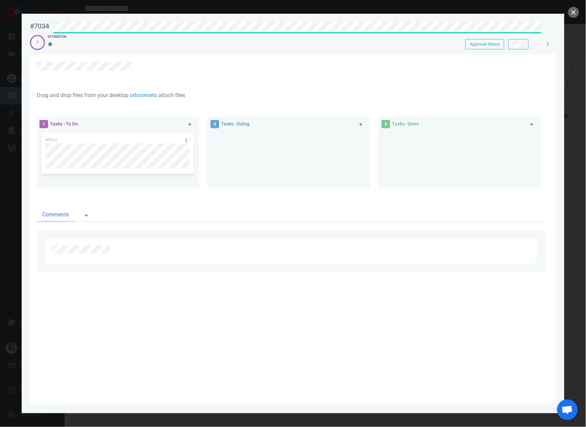
click at [330, 190] on div "0 Tasks - Doing" at bounding box center [292, 154] width 171 height 82
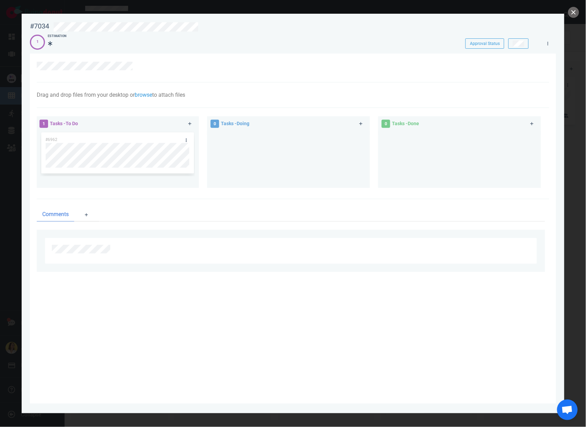
scroll to position [738, 0]
click at [538, 43] on div at bounding box center [545, 41] width 15 height 13
click at [544, 45] on link at bounding box center [547, 43] width 11 height 9
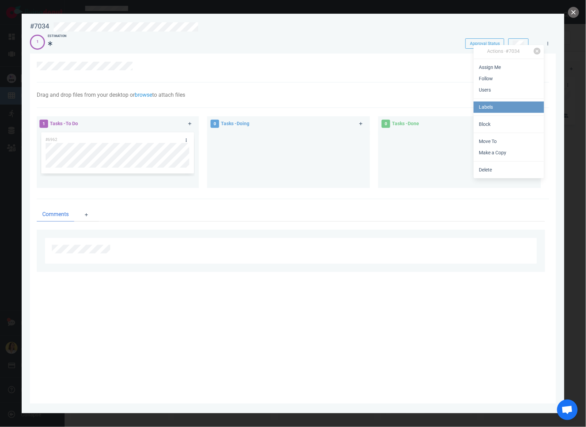
click at [518, 105] on link "Labels" at bounding box center [508, 107] width 70 height 11
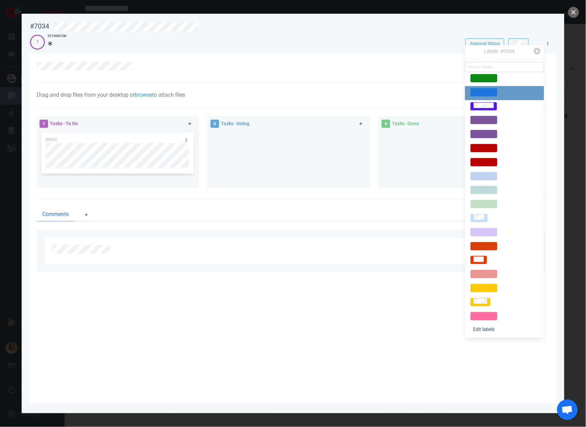
click at [497, 90] on span at bounding box center [483, 92] width 27 height 8
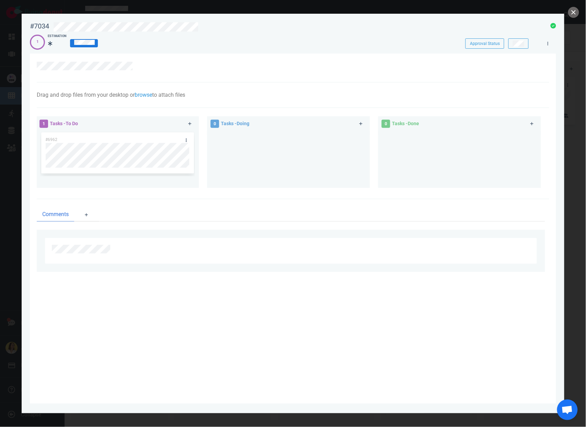
click at [368, 63] on div at bounding box center [289, 66] width 505 height 9
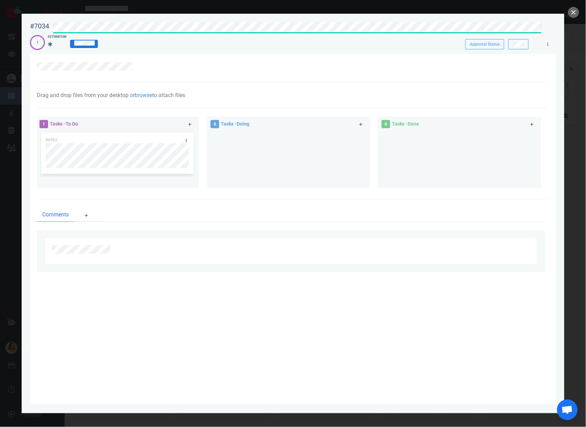
click at [266, 160] on div at bounding box center [288, 156] width 154 height 51
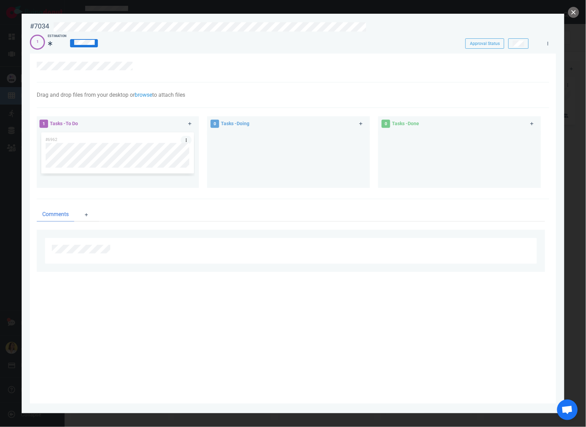
click at [187, 138] on link at bounding box center [186, 140] width 11 height 9
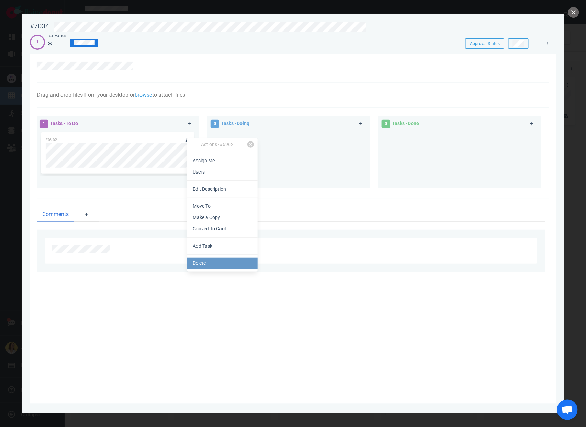
click at [201, 264] on link "Delete" at bounding box center [222, 263] width 70 height 11
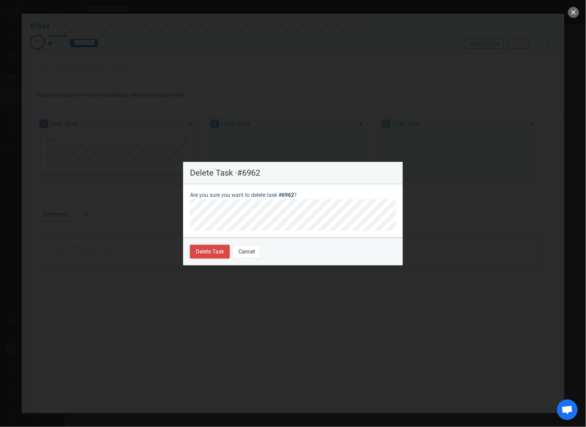
click at [217, 258] on button "Delete Task" at bounding box center [210, 252] width 40 height 14
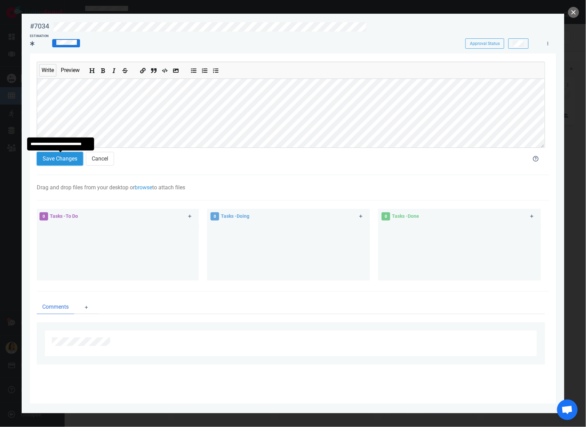
click at [81, 160] on button "Save Changes" at bounding box center [60, 159] width 46 height 14
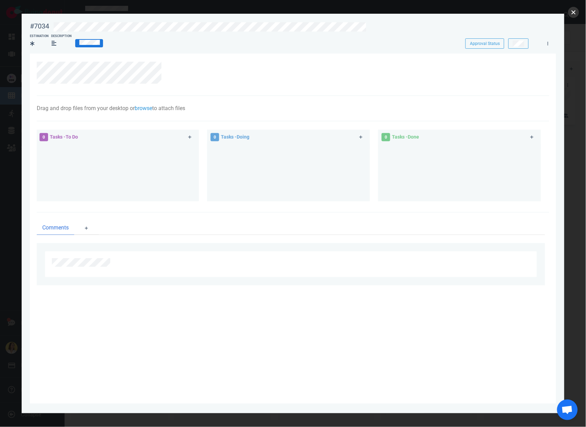
click at [574, 9] on button "close" at bounding box center [573, 12] width 11 height 11
click at [571, 15] on button "close" at bounding box center [573, 12] width 11 height 11
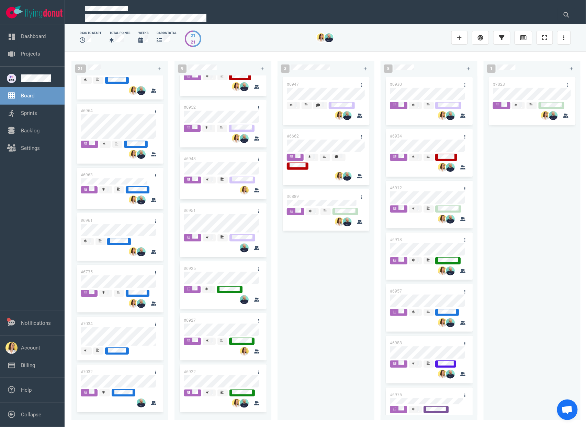
click at [122, 273] on div "#6995 #6994 #6855 #6955 #6992 #7008 #7013 #6901 #6987 #6767 #6996 #6755 #6985 #…" at bounding box center [119, 245] width 97 height 339
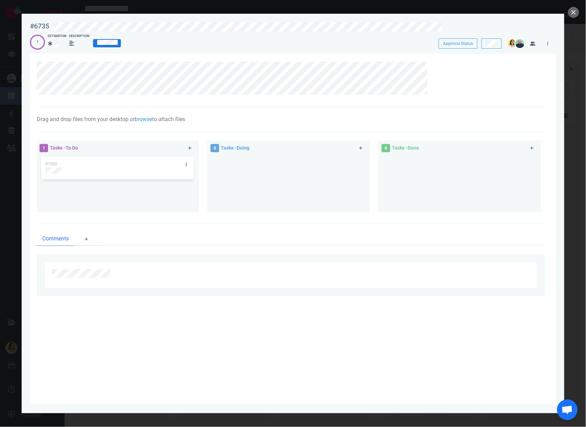
click at [329, 176] on div at bounding box center [288, 180] width 154 height 51
click at [188, 164] on link at bounding box center [186, 164] width 11 height 9
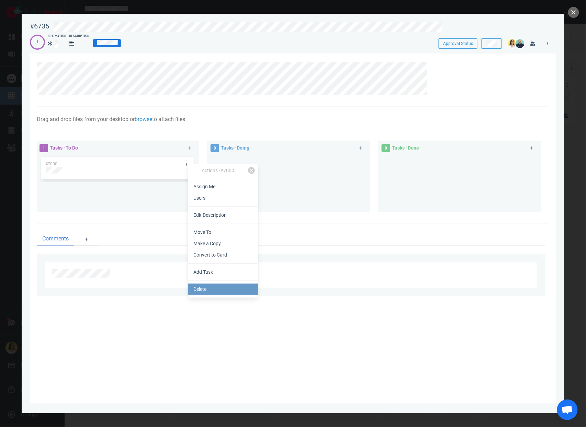
click at [220, 292] on link "Delete" at bounding box center [223, 289] width 70 height 11
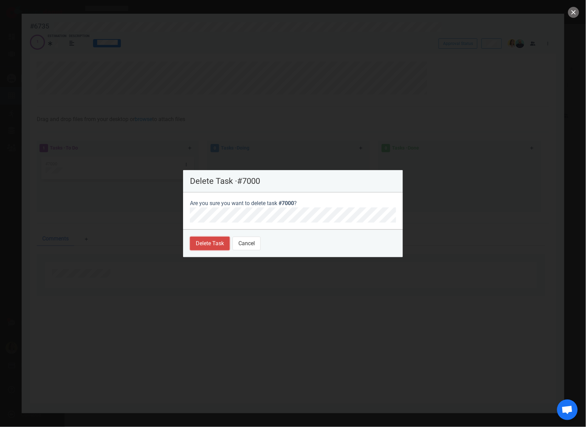
click at [199, 248] on button "Delete Task" at bounding box center [210, 244] width 40 height 14
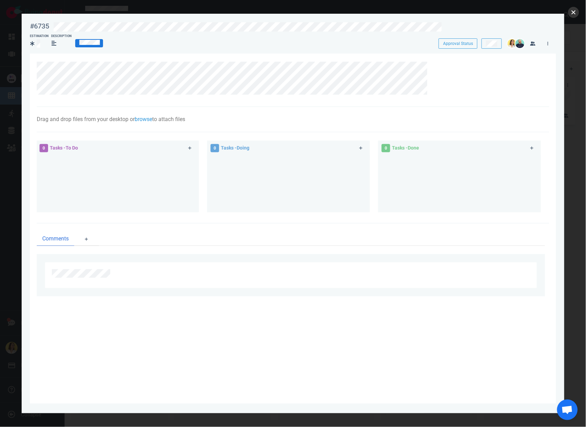
click at [577, 15] on button "close" at bounding box center [573, 12] width 11 height 11
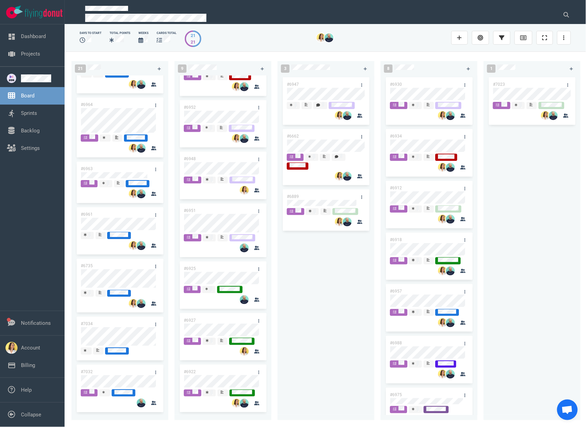
scroll to position [756, 0]
click at [155, 371] on icon at bounding box center [155, 373] width 1 height 4
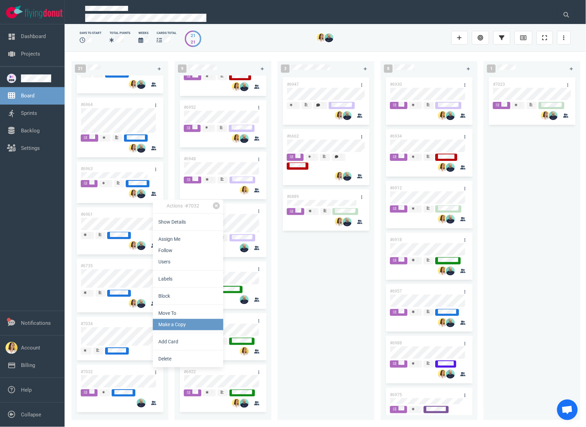
click at [181, 322] on link "Make a Copy" at bounding box center [188, 324] width 70 height 11
select select "sprint"
select select "after"
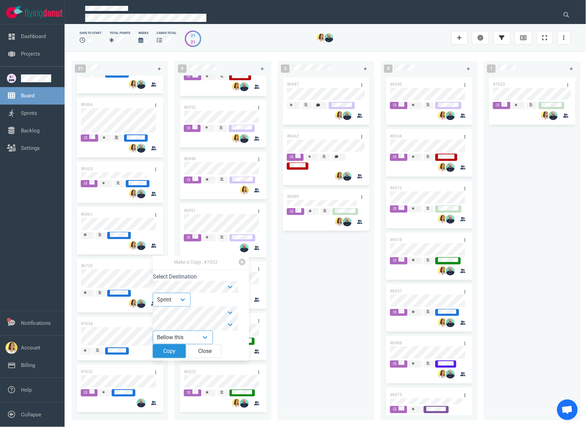
click at [168, 357] on button "Copy" at bounding box center [169, 352] width 33 height 14
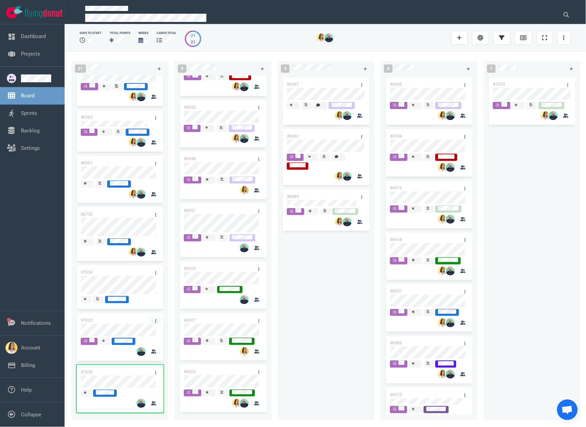
scroll to position [809, 0]
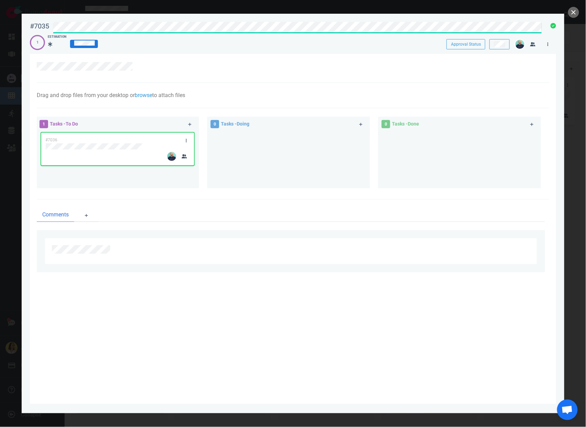
click at [547, 42] on icon at bounding box center [547, 44] width 1 height 4
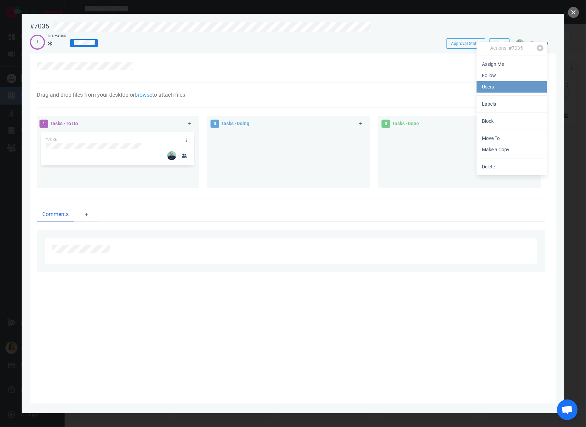
click at [494, 89] on link "Users" at bounding box center [511, 86] width 70 height 11
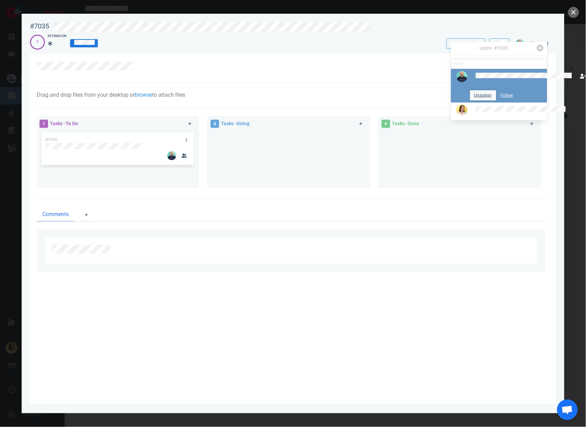
click at [470, 91] on button "Unassign" at bounding box center [483, 95] width 26 height 10
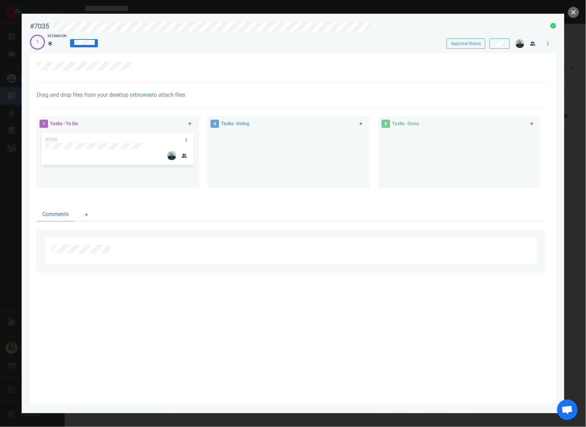
drag, startPoint x: 301, startPoint y: 75, endPoint x: 331, endPoint y: 69, distance: 30.4
click at [301, 75] on div at bounding box center [293, 68] width 512 height 29
click at [570, 11] on button "close" at bounding box center [573, 12] width 11 height 11
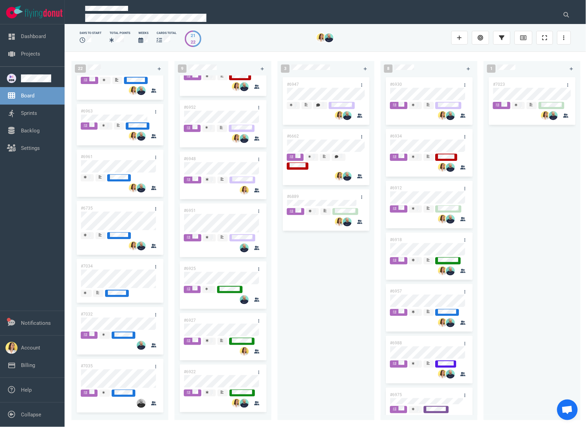
click at [145, 406] on div at bounding box center [153, 404] width 19 height 10
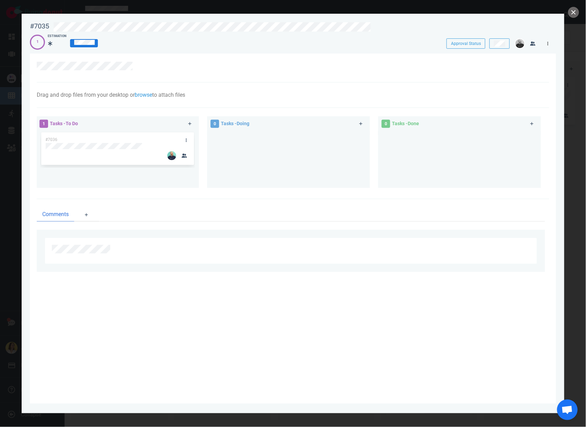
click at [547, 42] on icon at bounding box center [547, 43] width 1 height 3
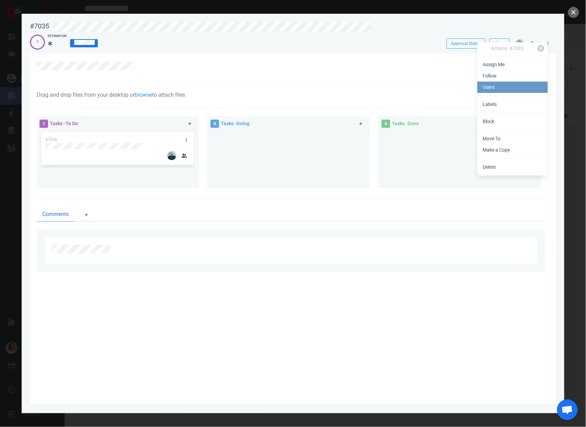
click at [500, 89] on link "Users" at bounding box center [512, 87] width 70 height 11
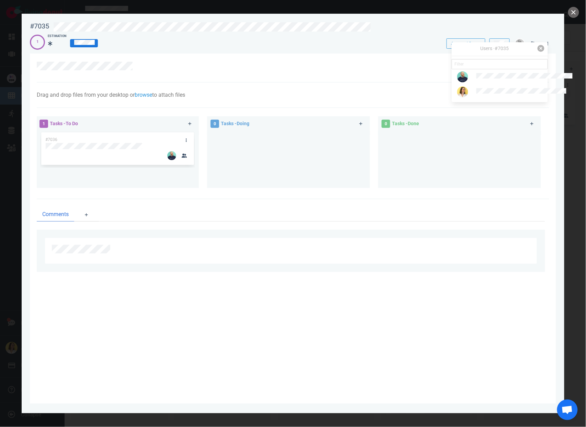
click at [539, 49] on link at bounding box center [540, 48] width 7 height 7
click at [572, 15] on button "close" at bounding box center [573, 12] width 11 height 11
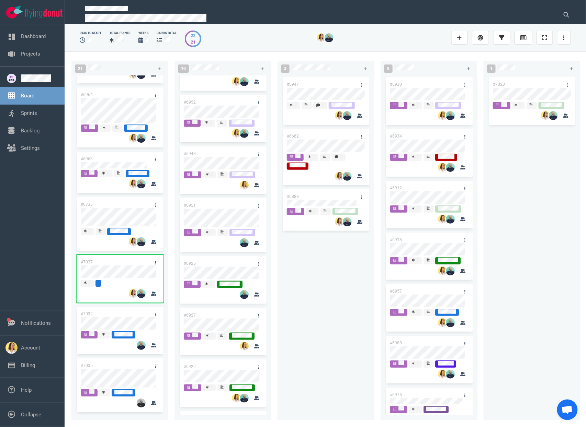
scroll to position [766, 0]
click at [108, 272] on div "#6995 #6994 #6855 #6955 #6992 #7008 #7013 #6901 #6987 #6767 #6996 #6755 #6985 #…" at bounding box center [119, 245] width 97 height 339
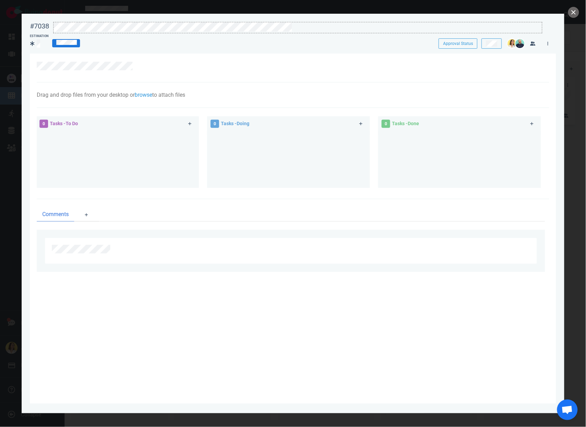
click at [315, 24] on div at bounding box center [298, 26] width 488 height 9
click at [570, 13] on button "close" at bounding box center [573, 12] width 11 height 11
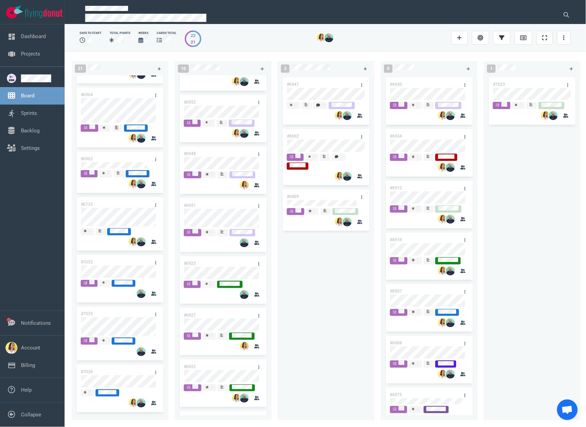
click at [522, 45] on div at bounding box center [525, 38] width 22 height 22
click at [523, 40] on icon at bounding box center [523, 37] width 6 height 5
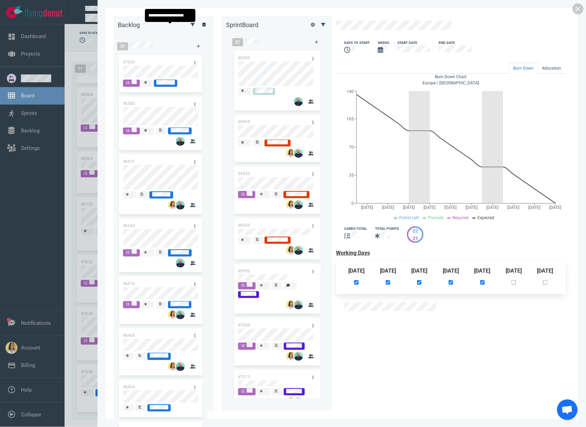
click at [202, 27] on icon at bounding box center [204, 25] width 4 height 4
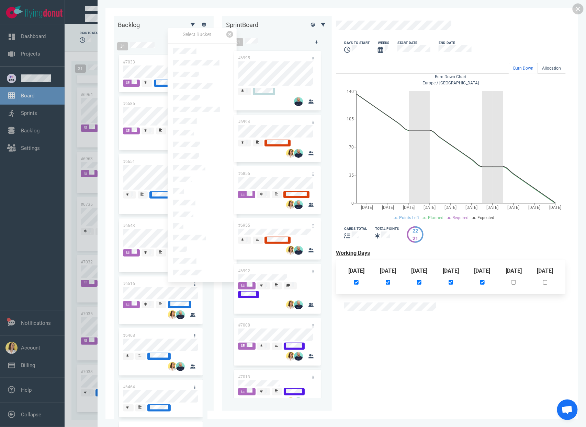
click at [354, 323] on div "days to start Weeks Start Date End Date Burn Down Allocation Burn Down Chart [G…" at bounding box center [451, 171] width 230 height 303
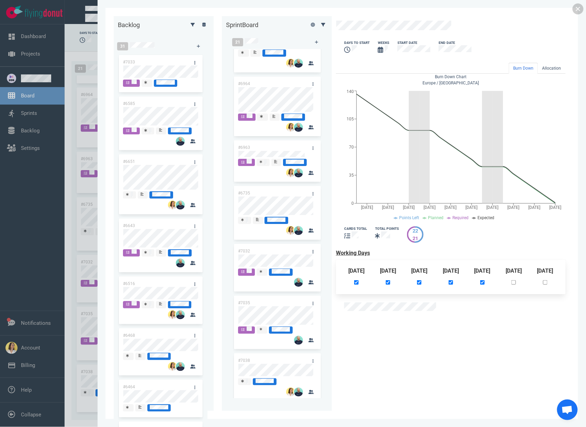
scroll to position [754, 0]
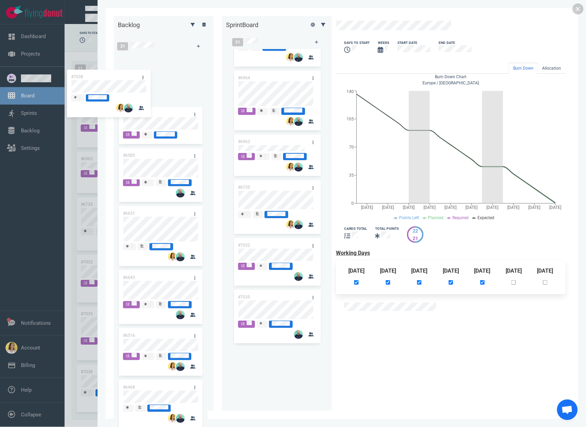
click at [114, 88] on div "Backlog 31 #7033 #6585 #6651 #6643 #6516 #6468 #6464 #6514 #6512 #6458 #6460 #6…" at bounding box center [342, 213] width 456 height 395
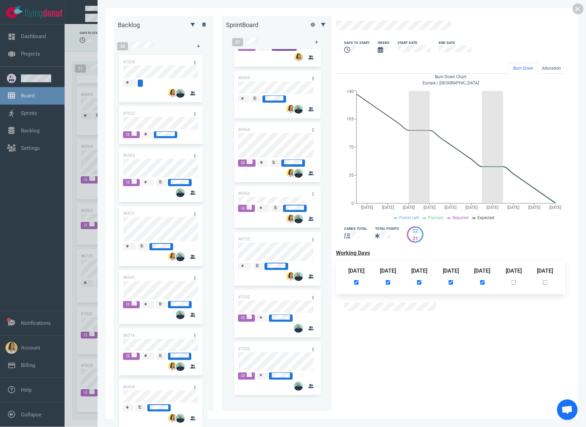
scroll to position [702, 0]
click at [579, 11] on link at bounding box center [577, 8] width 11 height 11
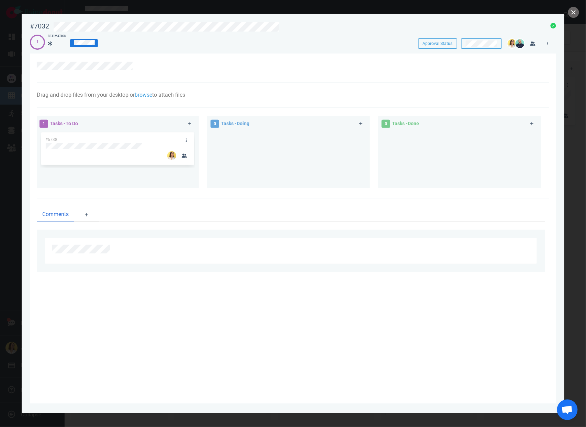
scroll to position [662, 0]
click at [573, 11] on button "close" at bounding box center [573, 12] width 11 height 11
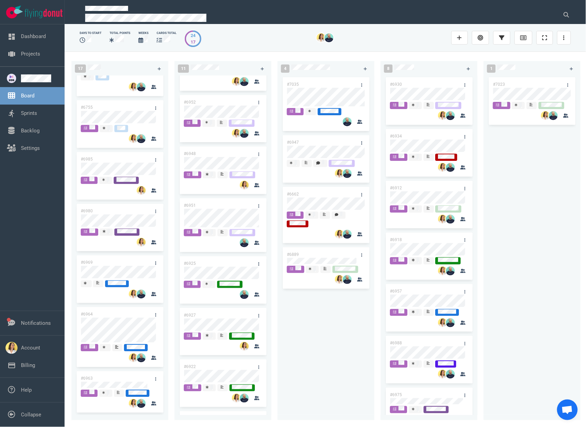
scroll to position [494, 0]
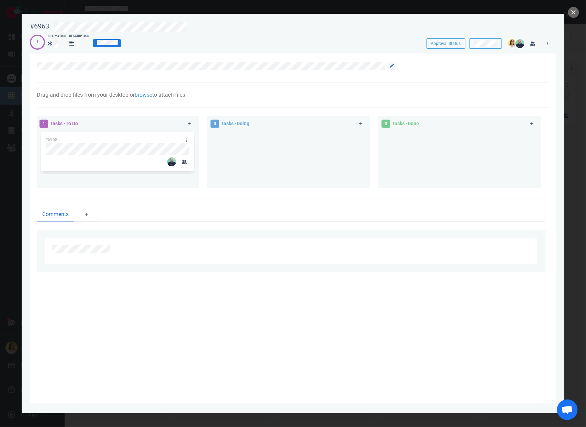
click at [320, 221] on div "Comments" at bounding box center [293, 239] width 512 height 81
click at [575, 16] on button "close" at bounding box center [573, 12] width 11 height 11
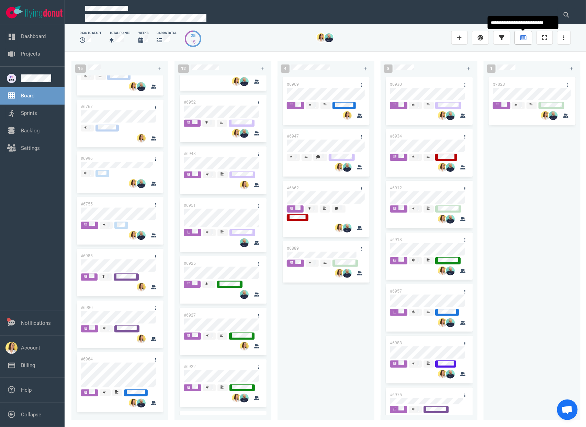
click at [528, 39] on link at bounding box center [523, 38] width 18 height 14
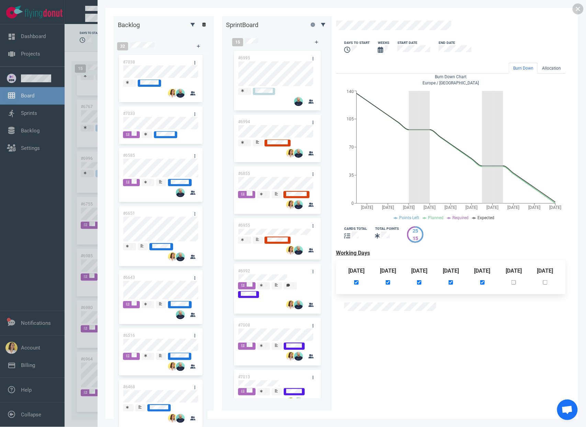
click at [198, 26] on link at bounding box center [203, 24] width 11 height 9
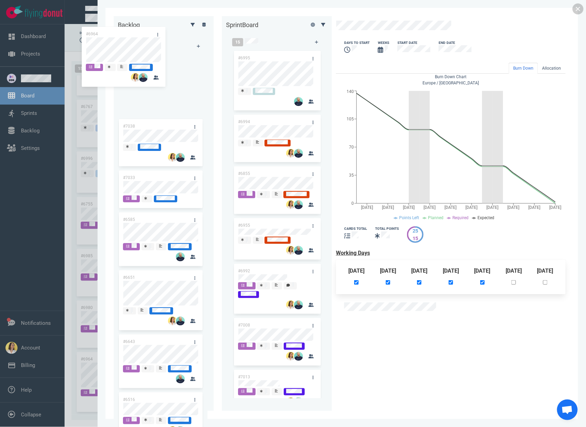
click at [114, 56] on div "Backlog 32 #7038 #7033 #6585 #6651 #6643 #6516 #6468 #6464 #6514 #6512 #6458 #6…" at bounding box center [342, 213] width 456 height 395
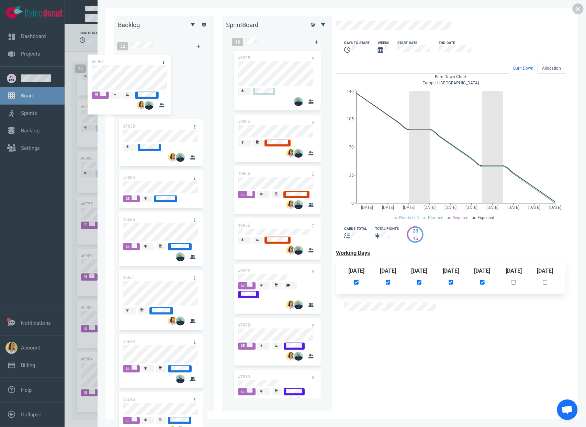
scroll to position [384, 0]
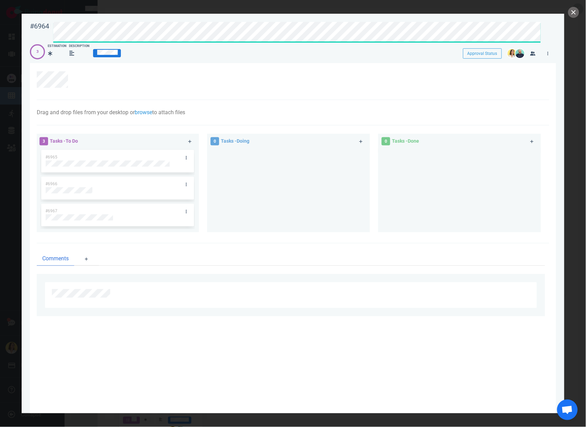
scroll to position [0, 0]
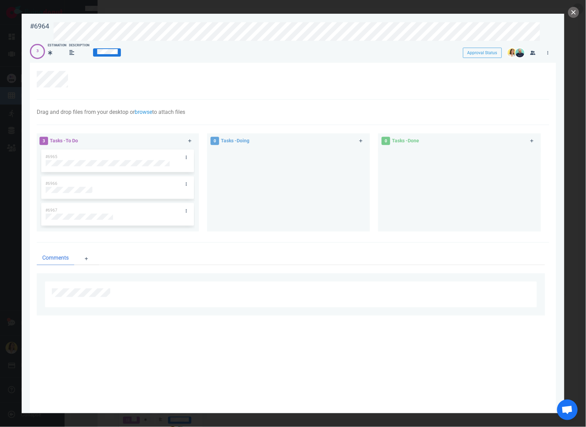
click at [576, 18] on div at bounding box center [293, 213] width 586 height 427
click at [576, 16] on button "close" at bounding box center [573, 12] width 11 height 11
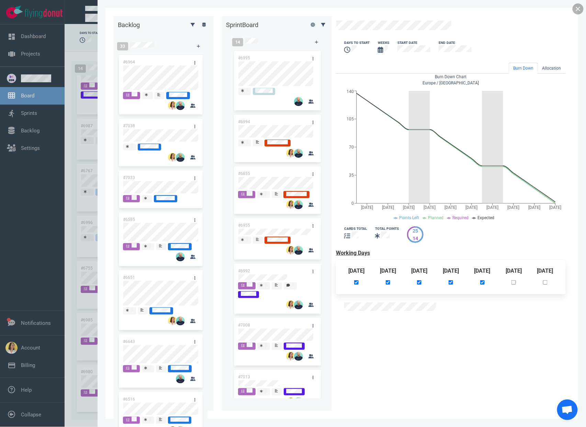
click at [580, 9] on link at bounding box center [577, 8] width 11 height 11
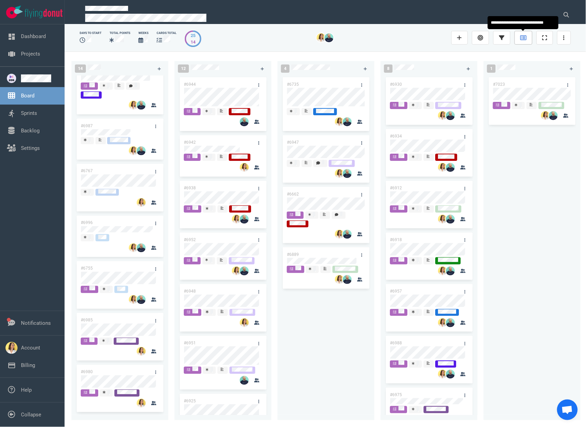
click at [522, 37] on icon at bounding box center [523, 37] width 6 height 5
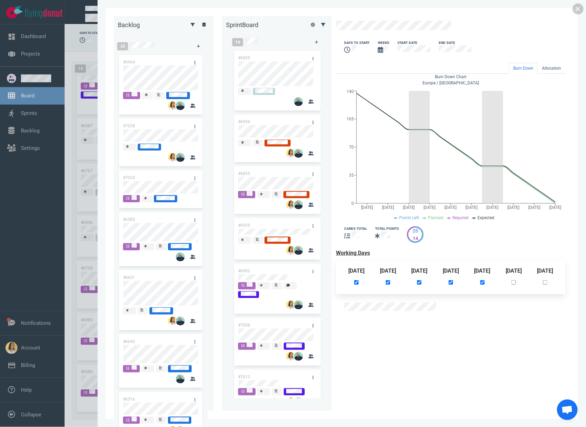
click at [198, 26] on link at bounding box center [203, 24] width 11 height 9
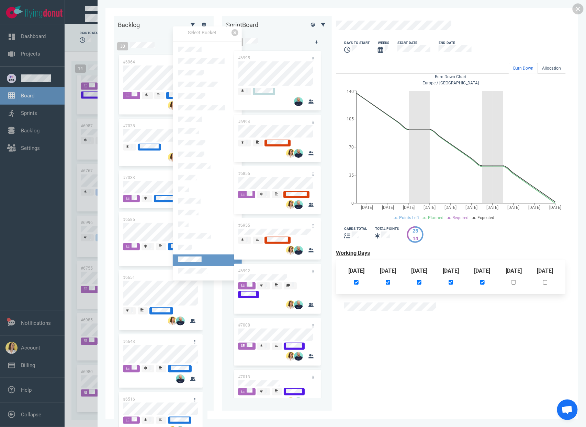
click at [219, 255] on link at bounding box center [207, 261] width 69 height 12
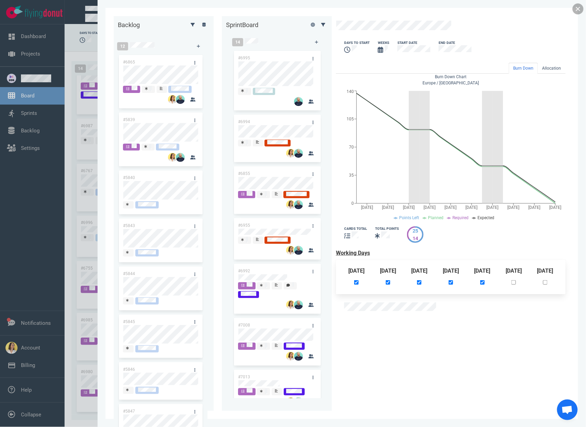
click at [577, 8] on link at bounding box center [577, 8] width 11 height 11
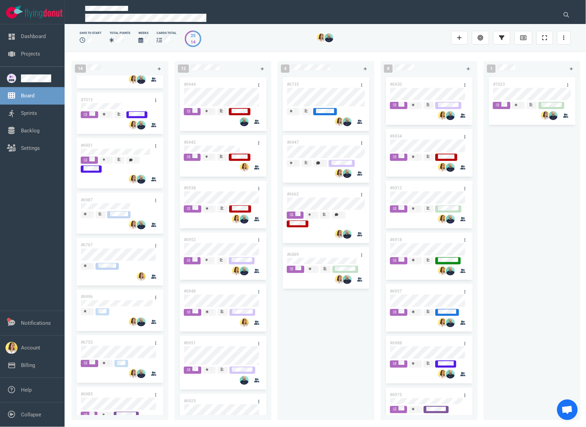
scroll to position [271, 0]
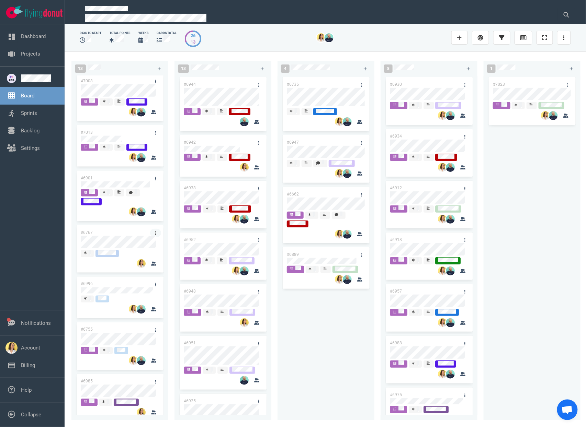
click at [155, 234] on icon at bounding box center [155, 233] width 1 height 4
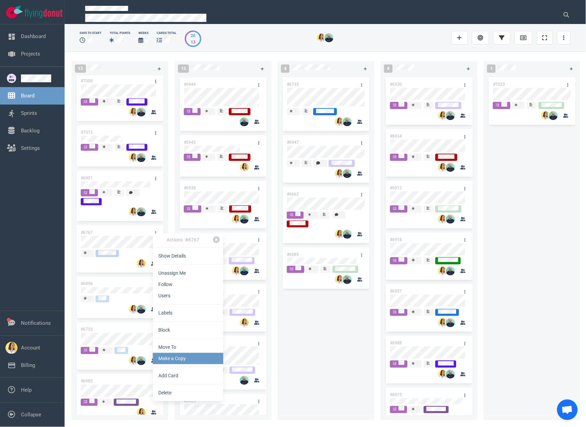
click at [170, 357] on link "Make a Copy" at bounding box center [188, 358] width 70 height 11
select select "sprint"
select select "after"
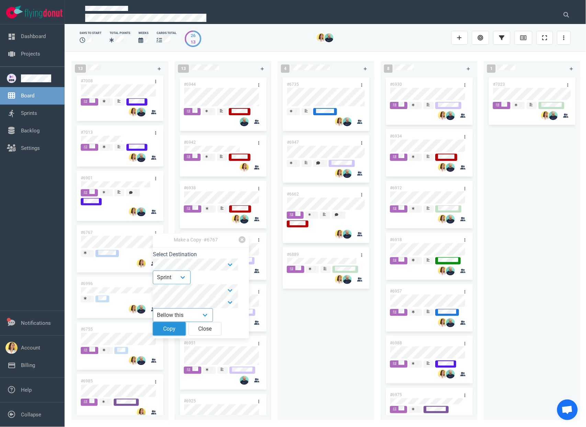
click at [174, 334] on button "Copy" at bounding box center [169, 329] width 33 height 14
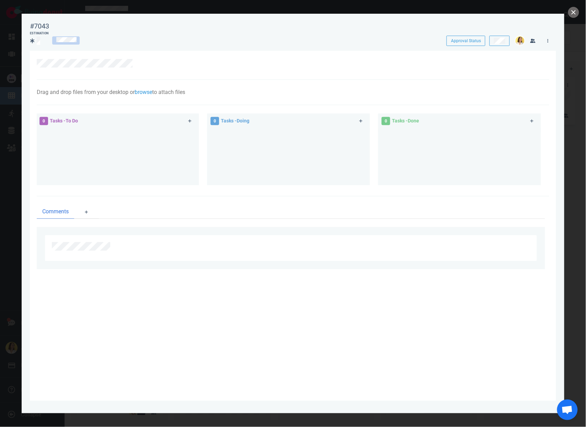
click at [326, 112] on div "0 Tasks - Doing" at bounding box center [292, 150] width 171 height 82
click at [234, 182] on div at bounding box center [288, 159] width 163 height 57
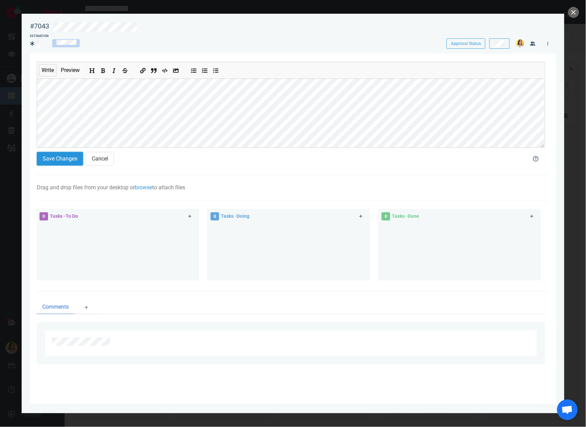
click at [58, 163] on button "Save Changes" at bounding box center [60, 159] width 46 height 14
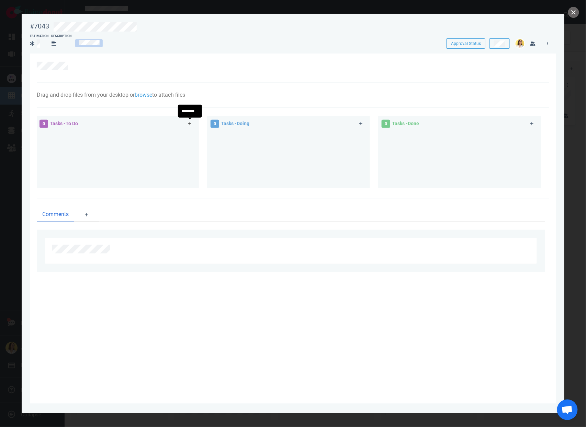
click at [189, 123] on icon at bounding box center [190, 124] width 4 height 4
click at [257, 126] on div "0 Tasks - Doing" at bounding box center [280, 124] width 149 height 17
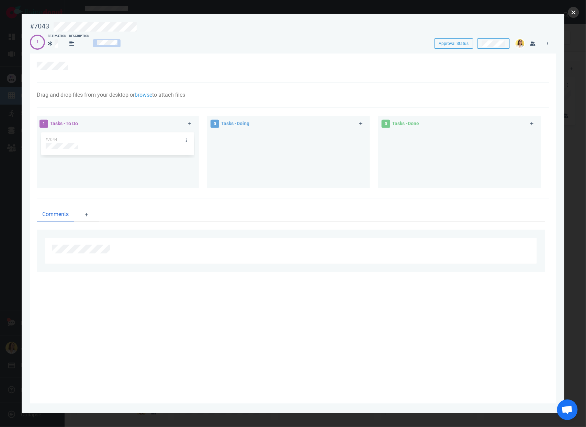
click at [575, 13] on button "close" at bounding box center [573, 12] width 11 height 11
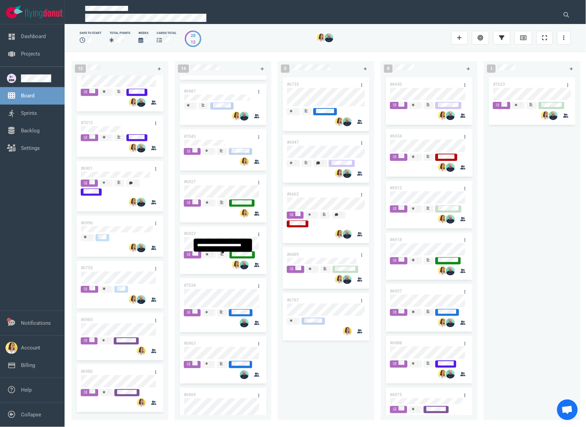
scroll to position [198, 0]
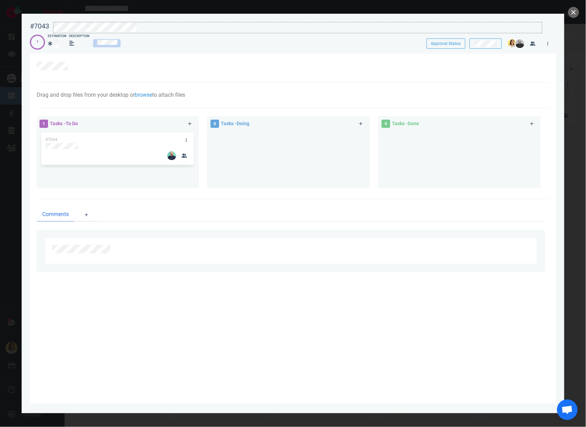
click at [165, 29] on div at bounding box center [298, 26] width 488 height 9
click at [129, 145] on div at bounding box center [117, 146] width 143 height 6
click at [184, 140] on link at bounding box center [186, 140] width 11 height 9
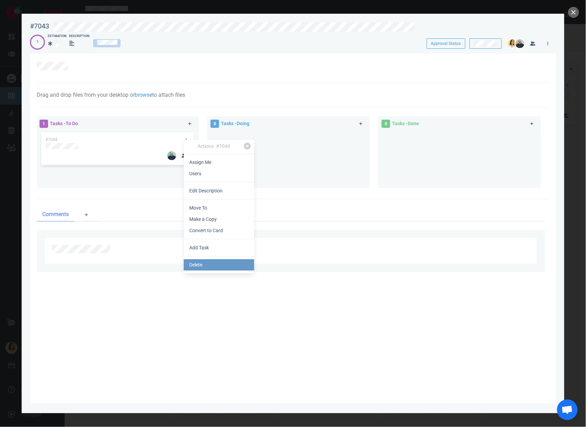
click at [216, 267] on link "Delete" at bounding box center [219, 264] width 70 height 11
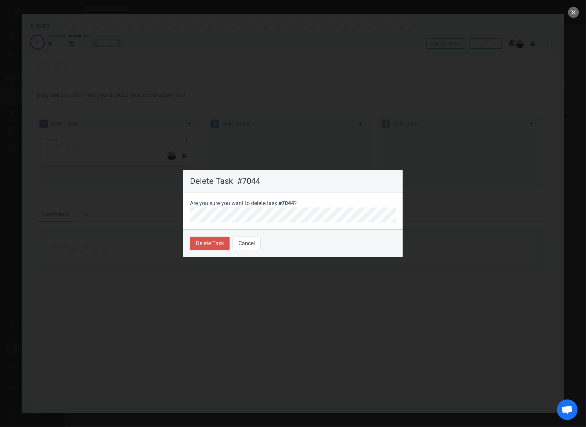
click at [199, 235] on footer "Delete Task Cancel" at bounding box center [293, 244] width 220 height 28
click at [204, 242] on button "Delete Task" at bounding box center [210, 244] width 40 height 14
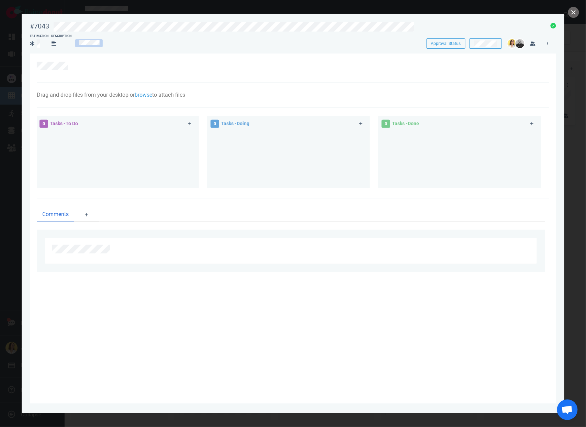
click at [414, 165] on div at bounding box center [459, 156] width 154 height 51
click at [577, 13] on button "close" at bounding box center [573, 12] width 11 height 11
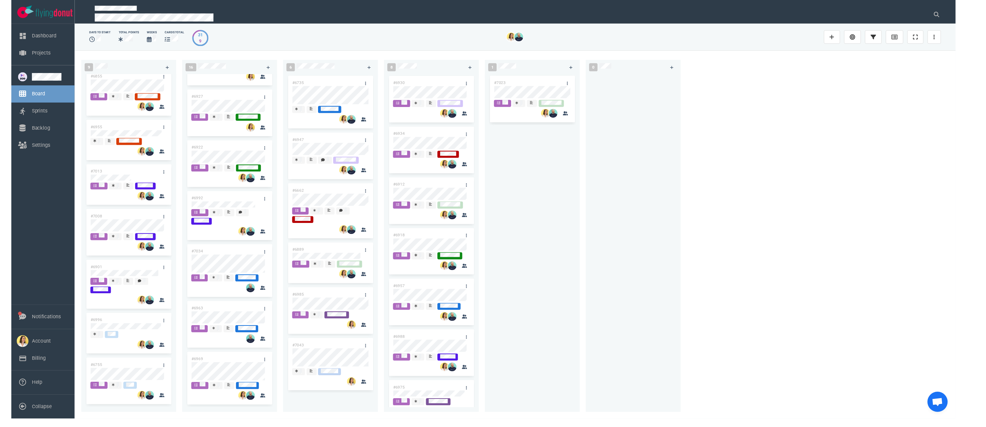
scroll to position [478, 0]
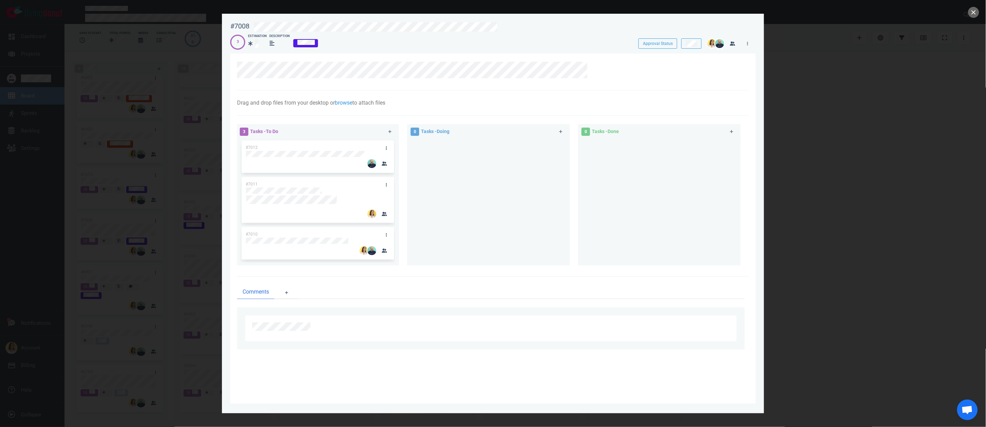
click at [142, 218] on div at bounding box center [493, 213] width 986 height 427
click at [585, 142] on div at bounding box center [493, 213] width 986 height 427
click at [585, 10] on button "close" at bounding box center [974, 12] width 11 height 11
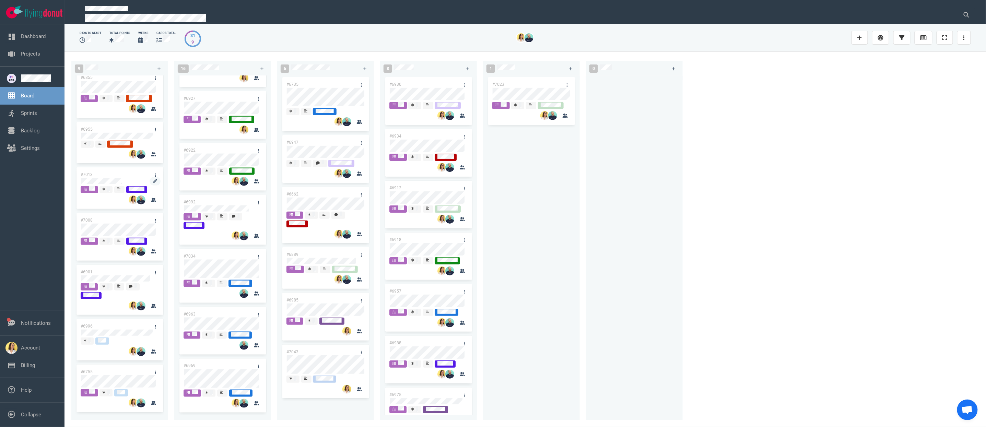
click at [128, 180] on div at bounding box center [120, 181] width 78 height 6
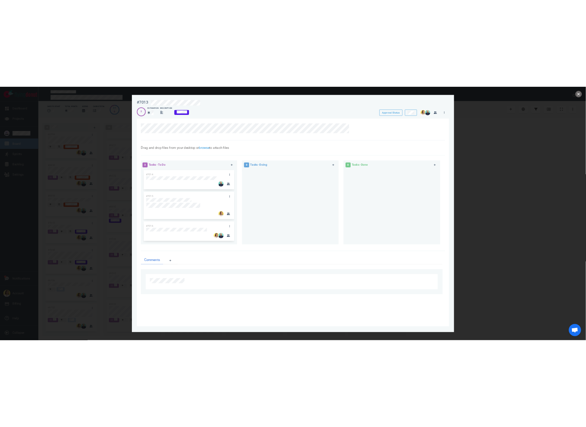
scroll to position [70, 0]
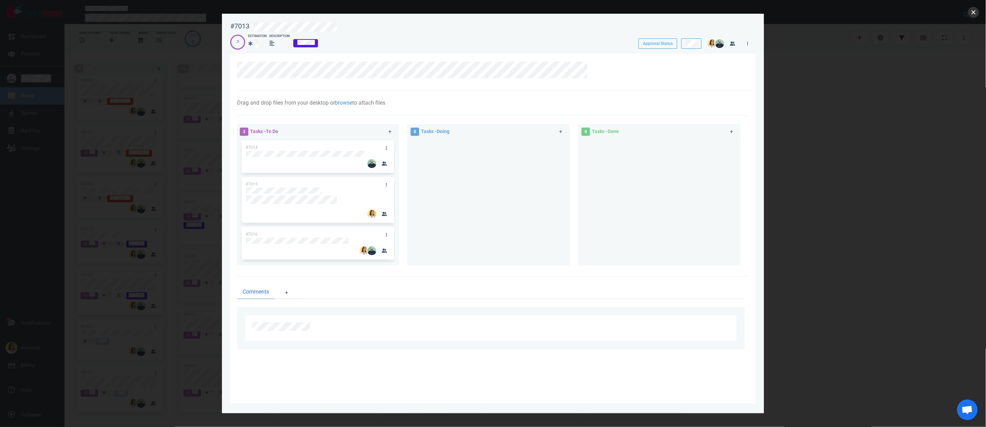
click at [585, 12] on button "close" at bounding box center [974, 12] width 11 height 11
click at [585, 218] on div at bounding box center [493, 213] width 986 height 427
click at [585, 13] on button "close" at bounding box center [974, 12] width 11 height 11
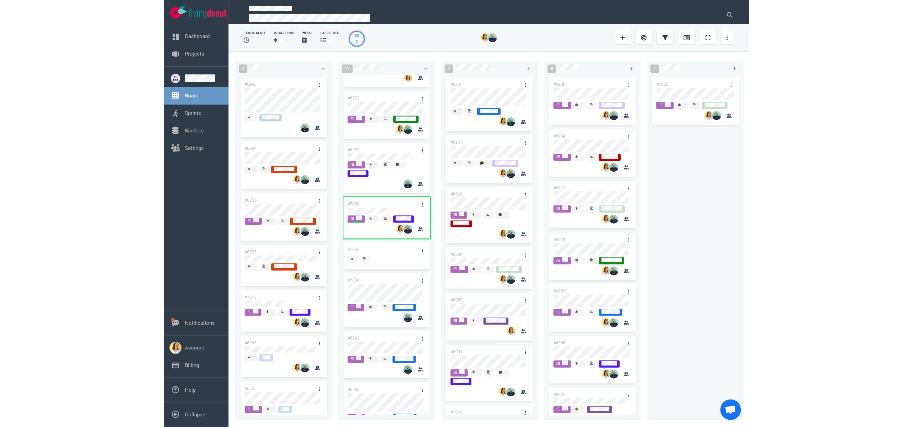
scroll to position [533, 0]
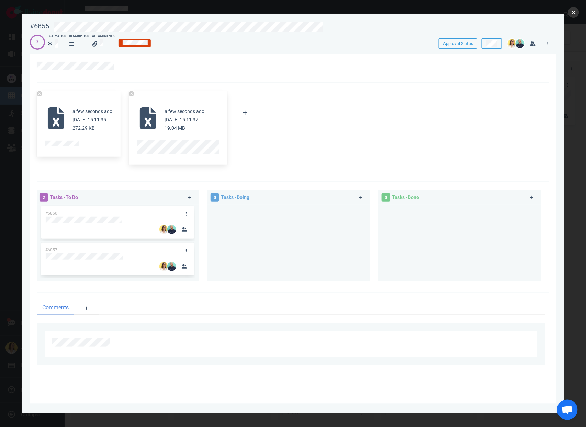
click at [574, 14] on button "close" at bounding box center [573, 12] width 11 height 11
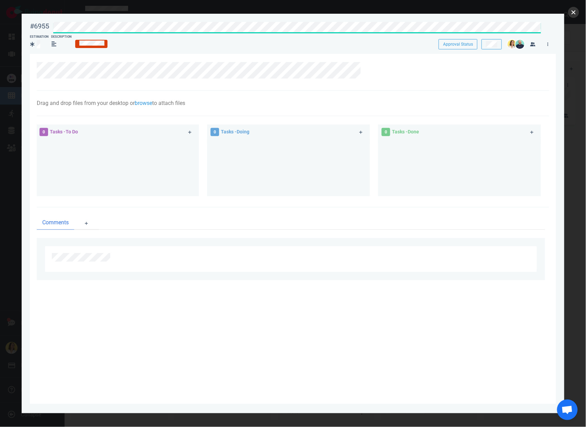
click at [577, 9] on button "close" at bounding box center [573, 12] width 11 height 11
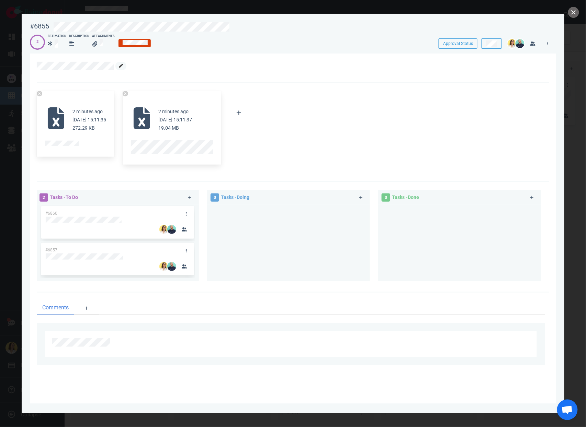
click at [122, 67] on icon at bounding box center [121, 66] width 4 height 4
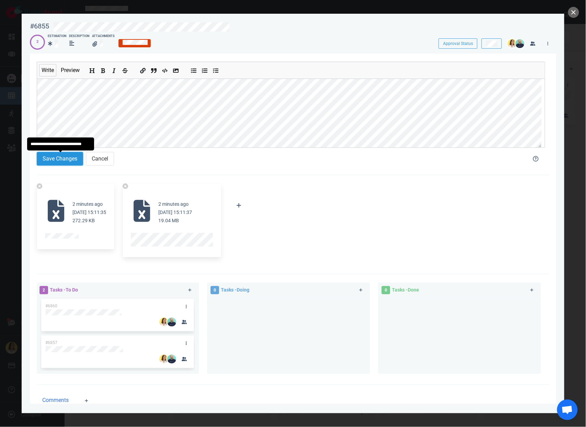
click at [58, 163] on button "Save Changes" at bounding box center [60, 159] width 46 height 14
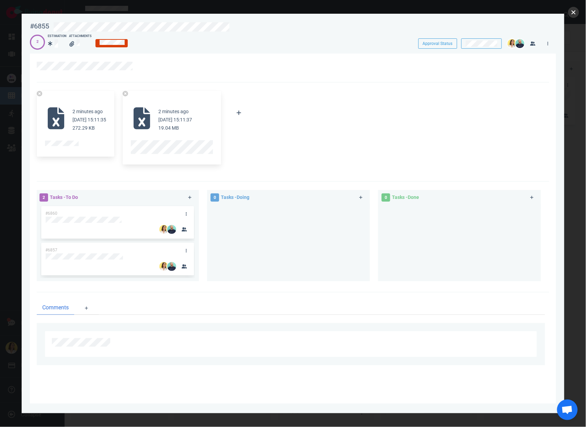
click at [576, 12] on button "close" at bounding box center [573, 12] width 11 height 11
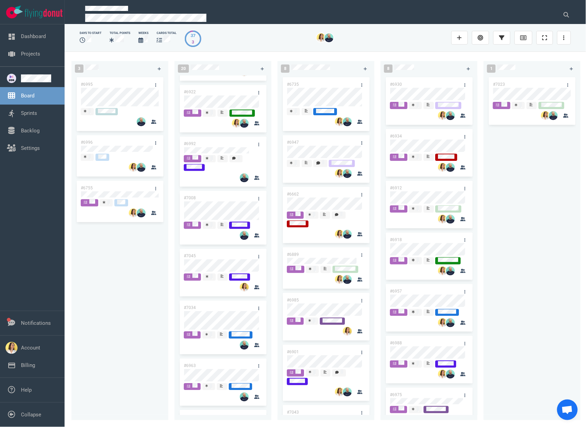
click at [117, 276] on div "#6995 #6996 #6755" at bounding box center [120, 244] width 89 height 337
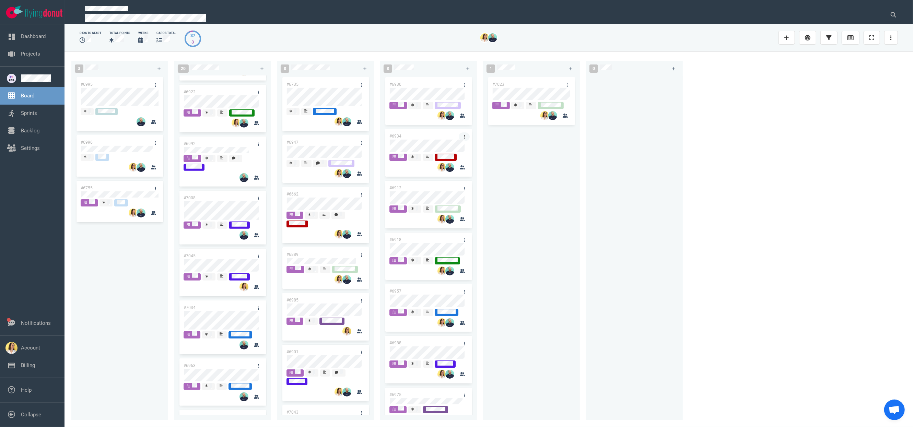
click at [463, 135] on link at bounding box center [464, 136] width 11 height 9
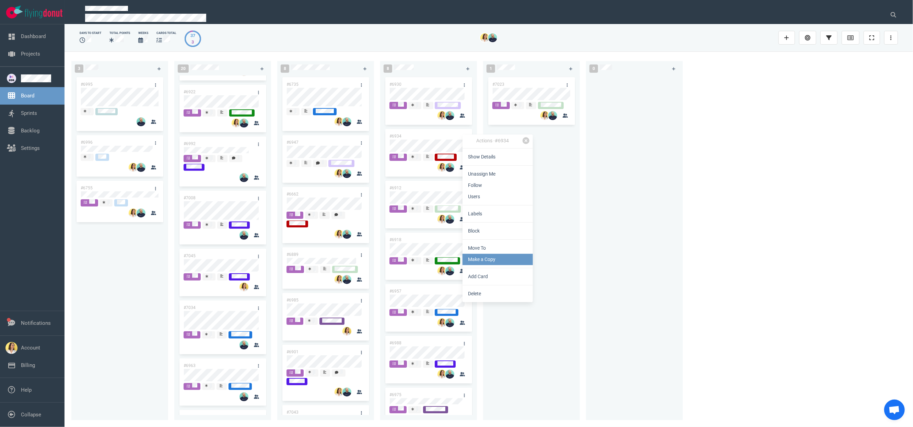
click at [475, 263] on link "Make a Copy" at bounding box center [498, 259] width 70 height 11
select select "sprint"
select select "after"
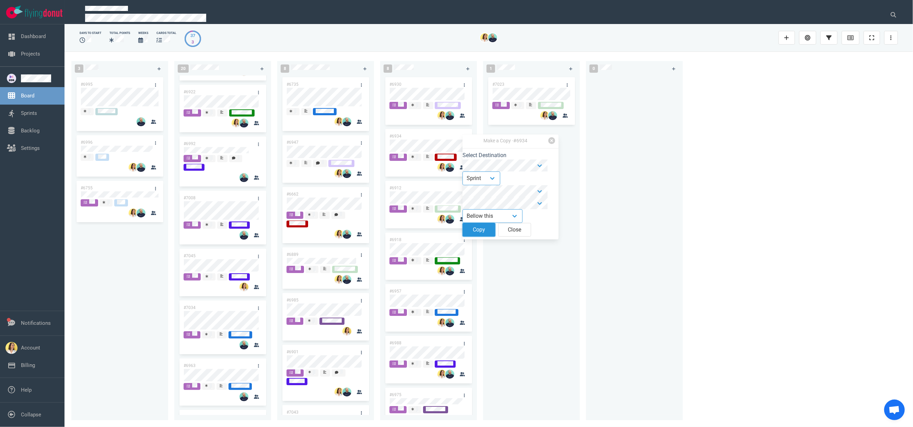
click at [483, 229] on button "Copy" at bounding box center [479, 230] width 33 height 14
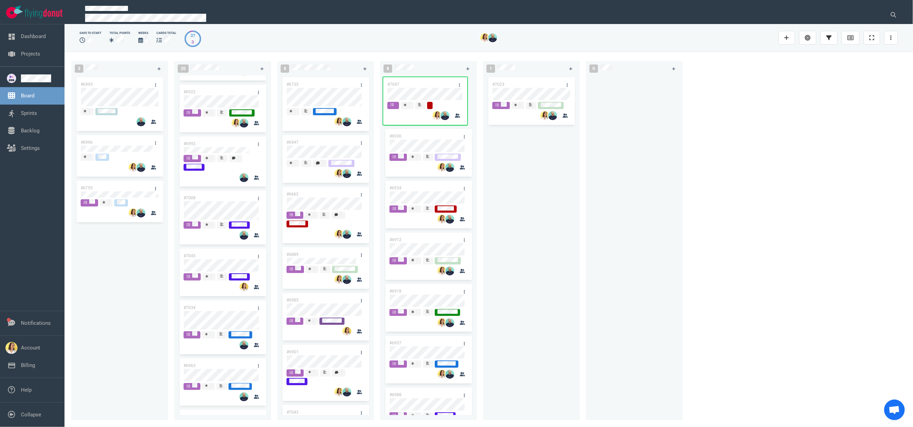
click at [425, 88] on div "#6930 #6934 #7047 #6912 #6918 #6957 #6988 #6975 #6970 #7047" at bounding box center [428, 244] width 89 height 337
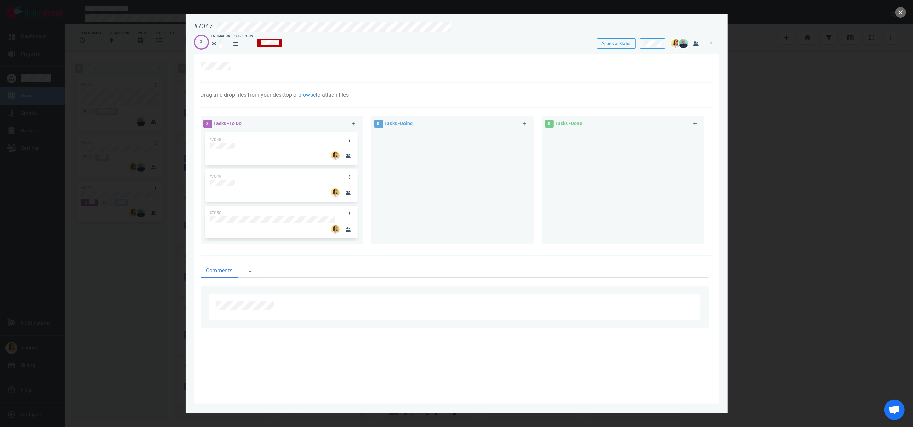
click at [585, 44] on link at bounding box center [711, 43] width 11 height 9
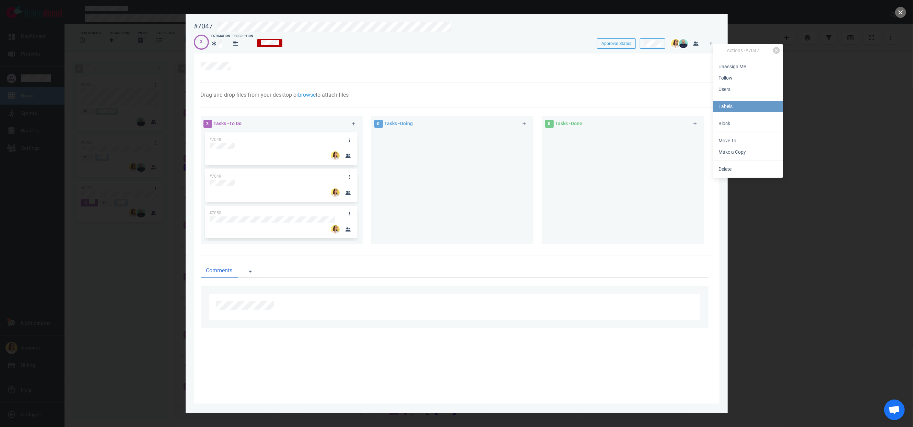
click at [585, 110] on link "Labels" at bounding box center [748, 106] width 70 height 11
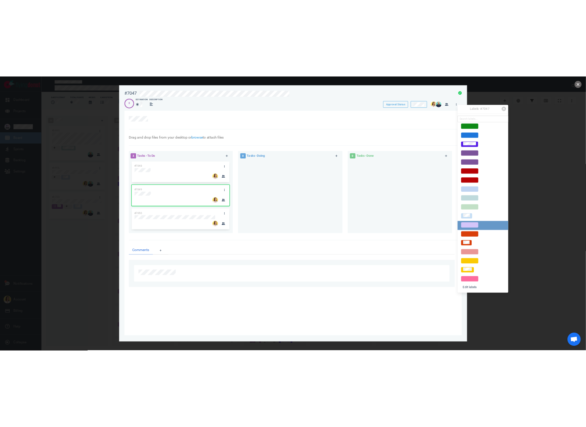
scroll to position [27, 0]
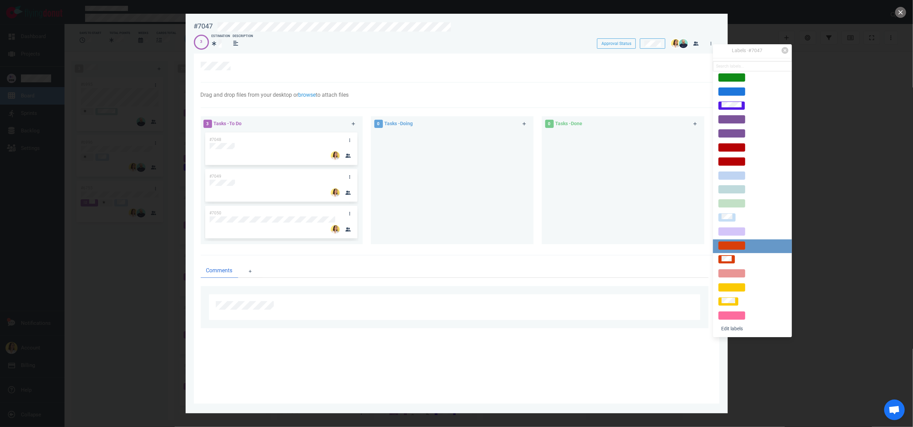
click at [585, 242] on div at bounding box center [732, 245] width 21 height 7
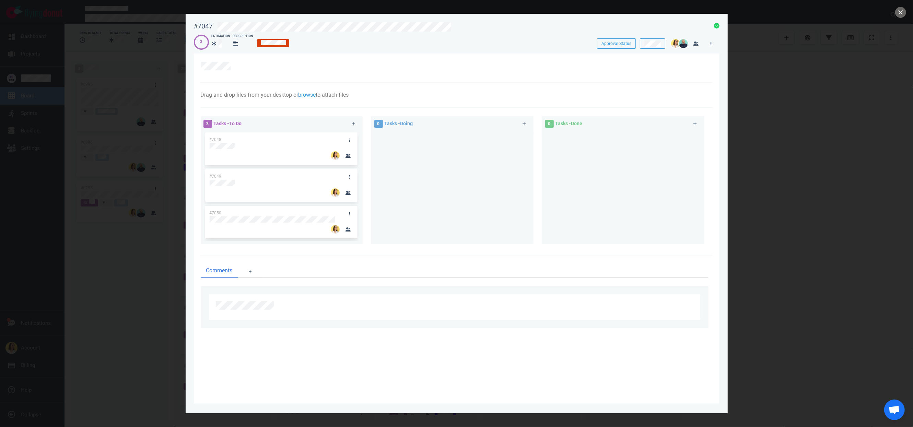
click at [416, 17] on section "#7047 Approval Status 3 Estimation Description Approval Status Drag and drop fi…" at bounding box center [457, 211] width 542 height 394
click at [416, 30] on div "#7047 Approval Status 3 Estimation Description Approval Status" at bounding box center [457, 33] width 526 height 31
click at [430, 79] on div at bounding box center [457, 68] width 512 height 29
click at [585, 14] on button "close" at bounding box center [901, 12] width 11 height 11
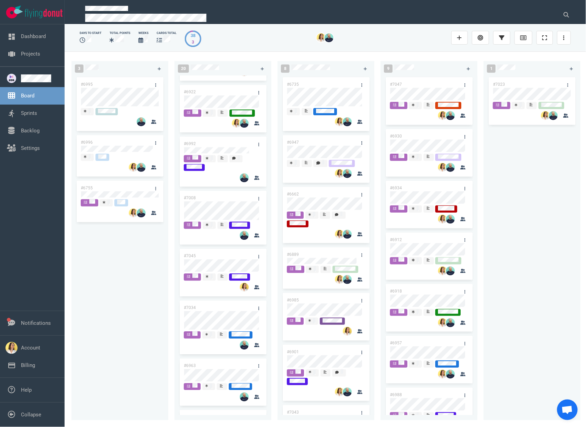
click at [141, 279] on div "#6995 #6996 #6755" at bounding box center [120, 244] width 89 height 337
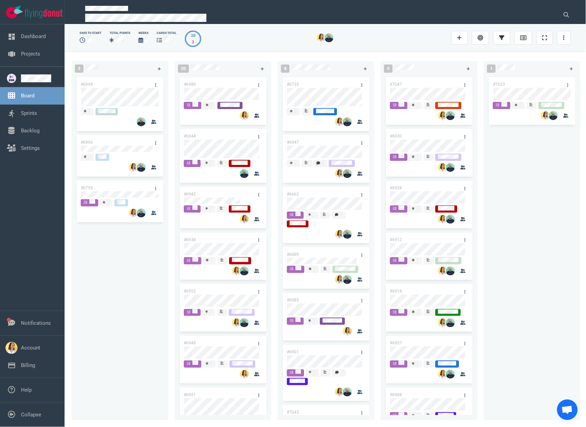
click at [96, 288] on div "#6995 #6996 #6755" at bounding box center [120, 244] width 89 height 337
click at [122, 287] on div "#6995 #6996 #6755" at bounding box center [120, 244] width 89 height 337
click at [522, 35] on icon at bounding box center [523, 37] width 6 height 5
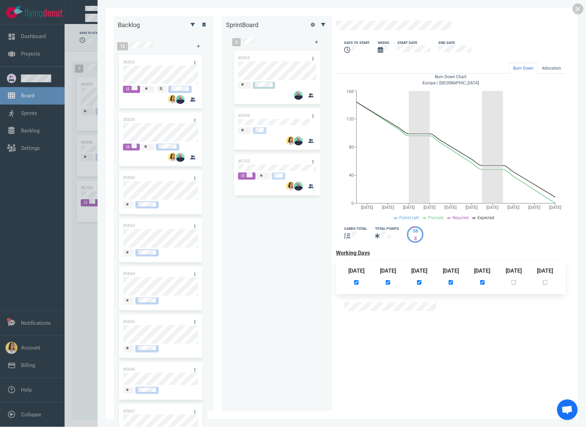
click at [184, 22] on div at bounding box center [199, 25] width 30 height 18
click at [172, 23] on div "Open Menu Backlog 12 #6865 #5839 #5840 #5843 #5844 #5845 #5846 #5847 #5849 #585…" at bounding box center [293, 213] width 586 height 427
click at [198, 29] on link at bounding box center [203, 24] width 11 height 9
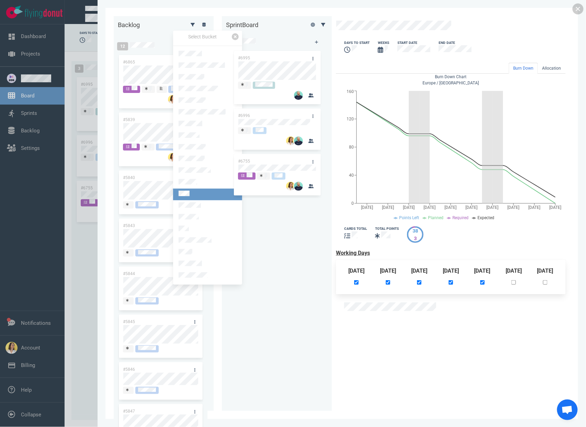
click at [190, 189] on link at bounding box center [207, 195] width 69 height 12
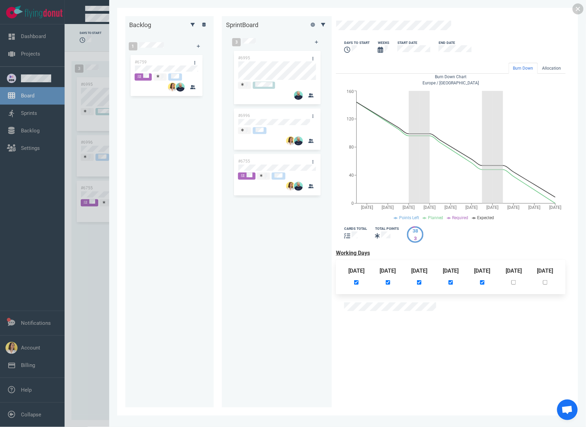
click at [233, 295] on div "#6995 #6996 #6755" at bounding box center [277, 220] width 89 height 343
click at [575, 12] on link at bounding box center [577, 8] width 11 height 11
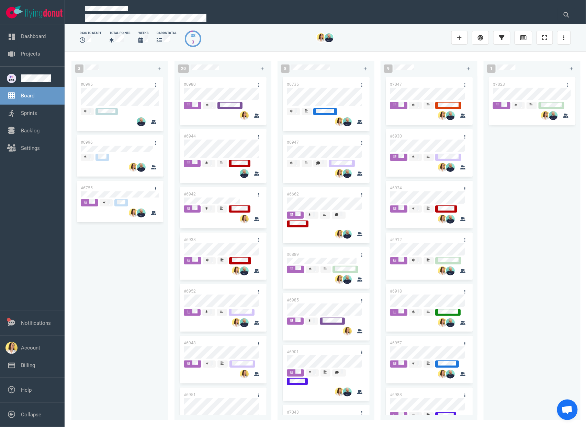
click at [131, 247] on div "#6995 #6996 #6755" at bounding box center [120, 244] width 89 height 337
click at [464, 84] on icon at bounding box center [464, 85] width 1 height 4
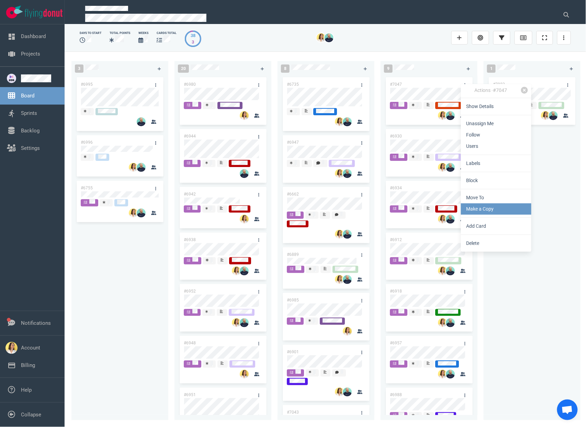
click at [480, 210] on link "Make a Copy" at bounding box center [496, 209] width 70 height 11
select select "sprint"
select select "after"
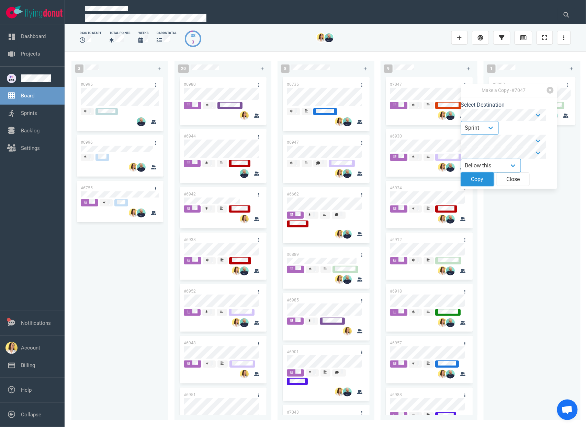
click at [480, 181] on button "Copy" at bounding box center [477, 180] width 33 height 14
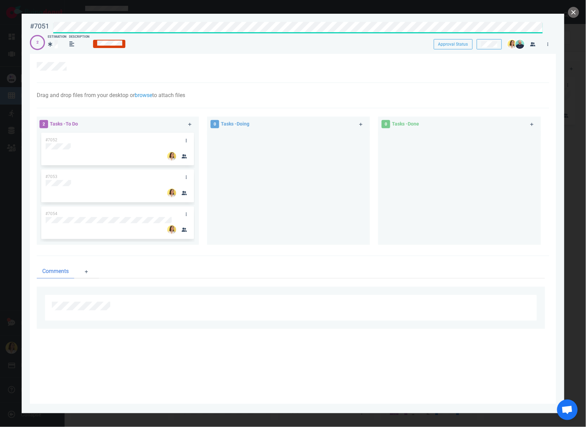
click at [219, 40] on div "2 Estimation Description" at bounding box center [225, 43] width 391 height 16
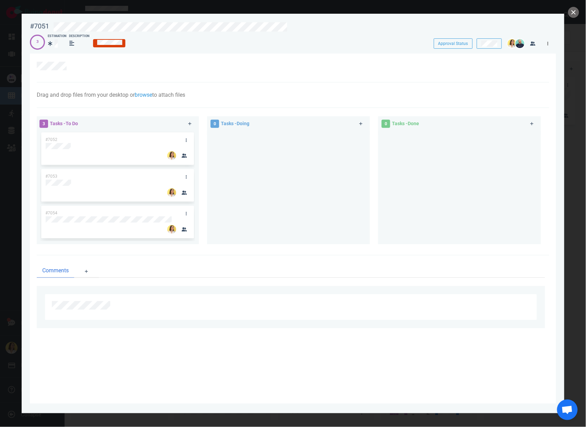
click at [547, 47] on link at bounding box center [547, 43] width 11 height 9
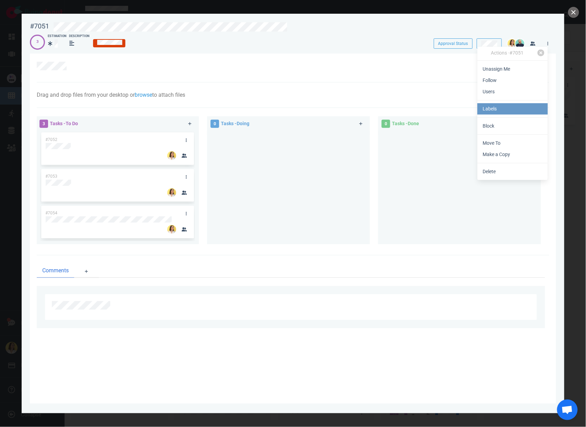
click at [512, 114] on link "Labels" at bounding box center [512, 108] width 70 height 11
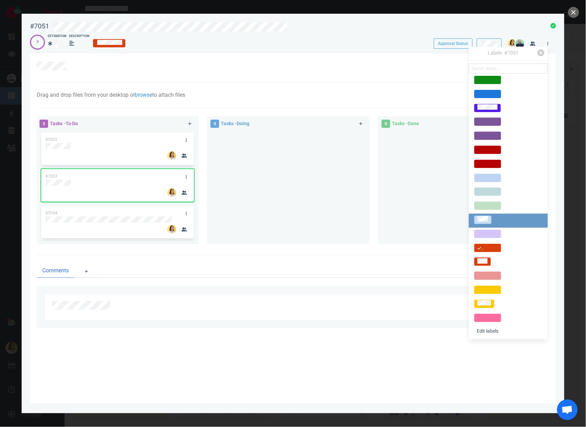
click at [482, 216] on div at bounding box center [482, 219] width 11 height 7
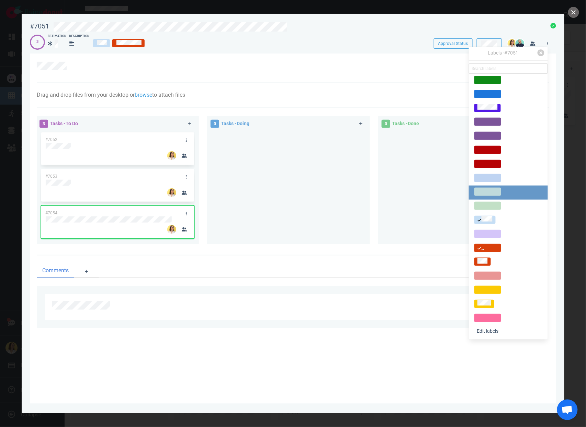
scroll to position [83, 0]
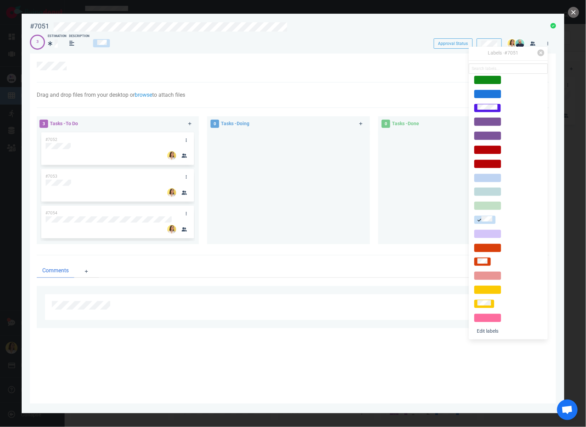
click at [209, 47] on div "3 Estimation Description" at bounding box center [225, 42] width 391 height 16
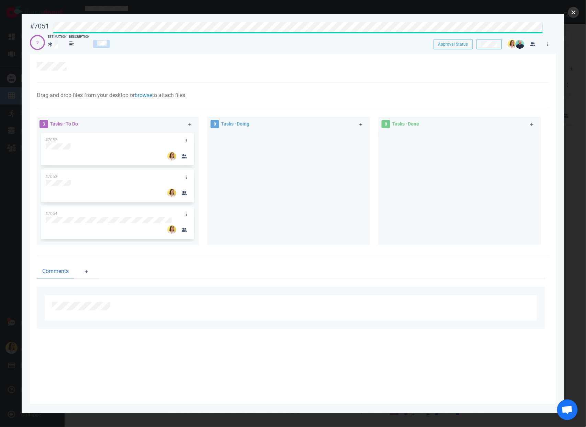
click at [576, 12] on button "close" at bounding box center [573, 12] width 11 height 11
click at [386, 126] on span "0" at bounding box center [385, 124] width 9 height 8
click at [575, 15] on button "close" at bounding box center [573, 12] width 11 height 11
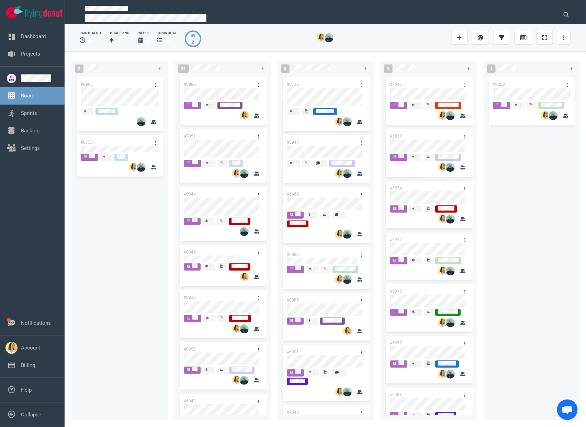
click at [112, 247] on div "#6995 #6755" at bounding box center [120, 244] width 89 height 337
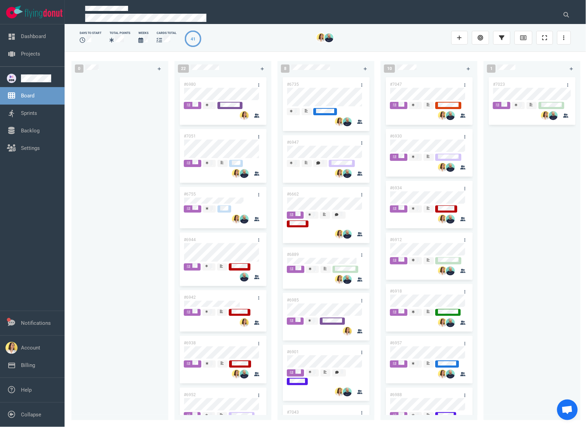
scroll to position [73, 0]
